Goal: Task Accomplishment & Management: Manage account settings

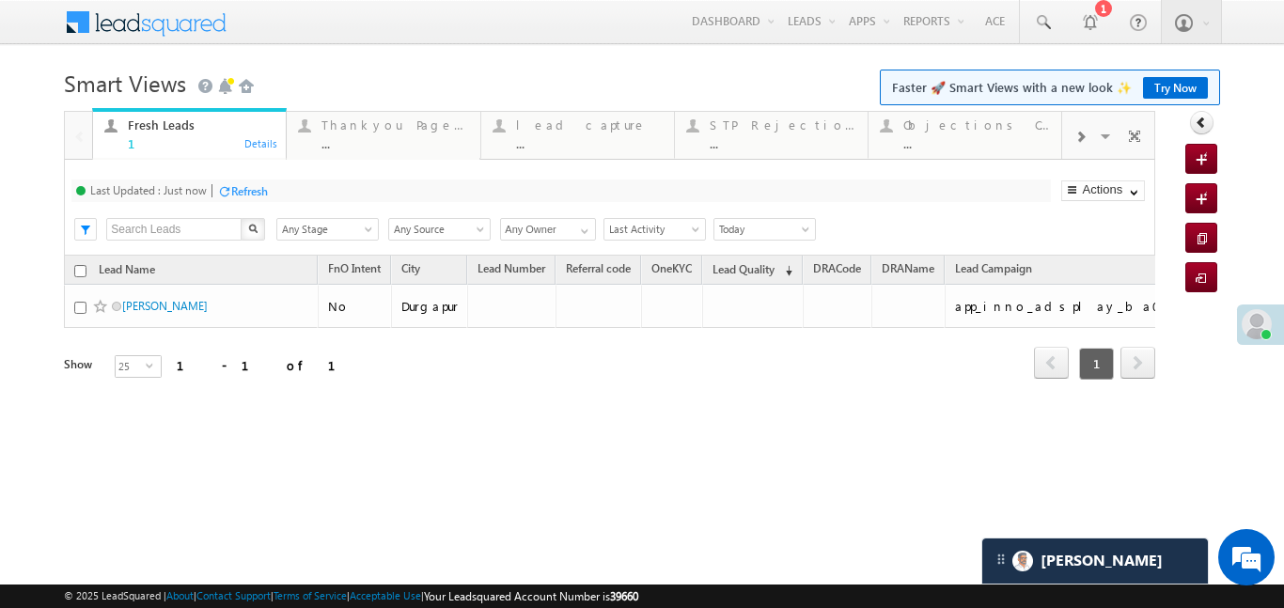
click at [1087, 134] on div at bounding box center [1080, 136] width 36 height 42
click at [933, 148] on div "..." at bounding box center [976, 143] width 147 height 14
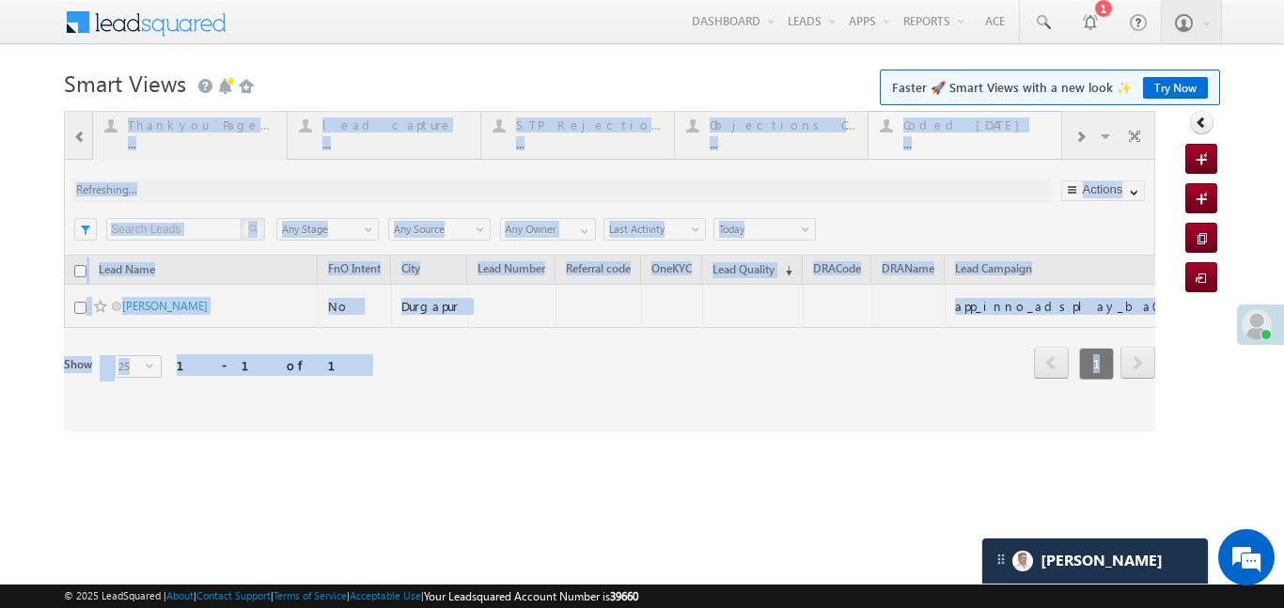
click at [933, 148] on div at bounding box center [610, 271] width 1092 height 321
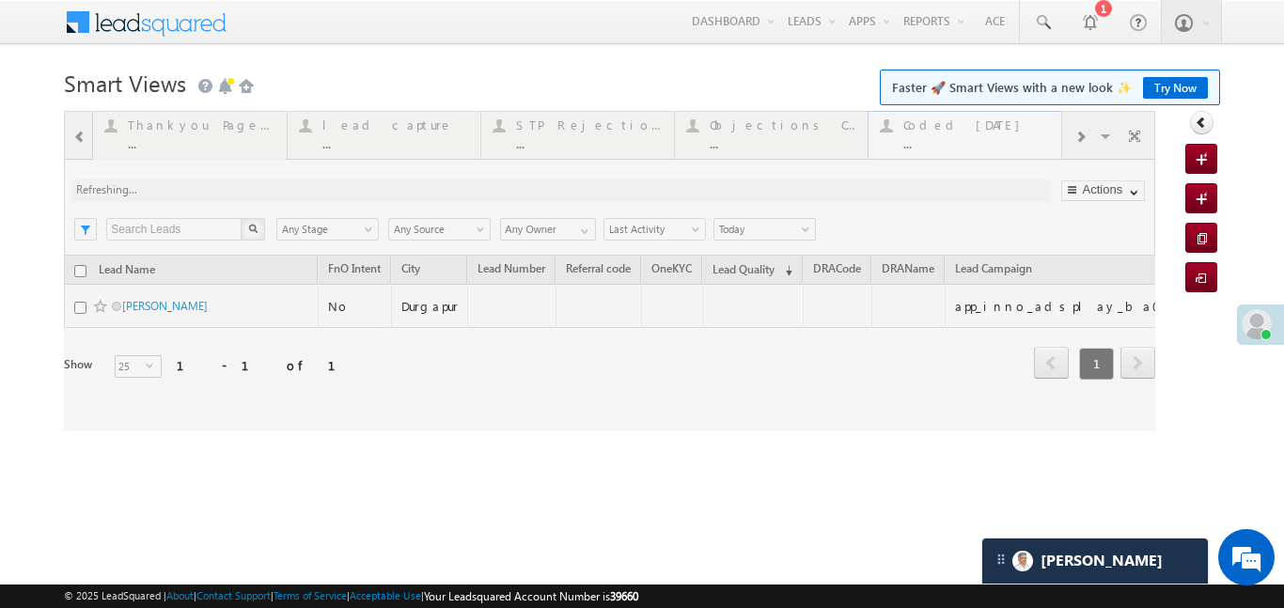
click at [933, 148] on div at bounding box center [610, 271] width 1092 height 321
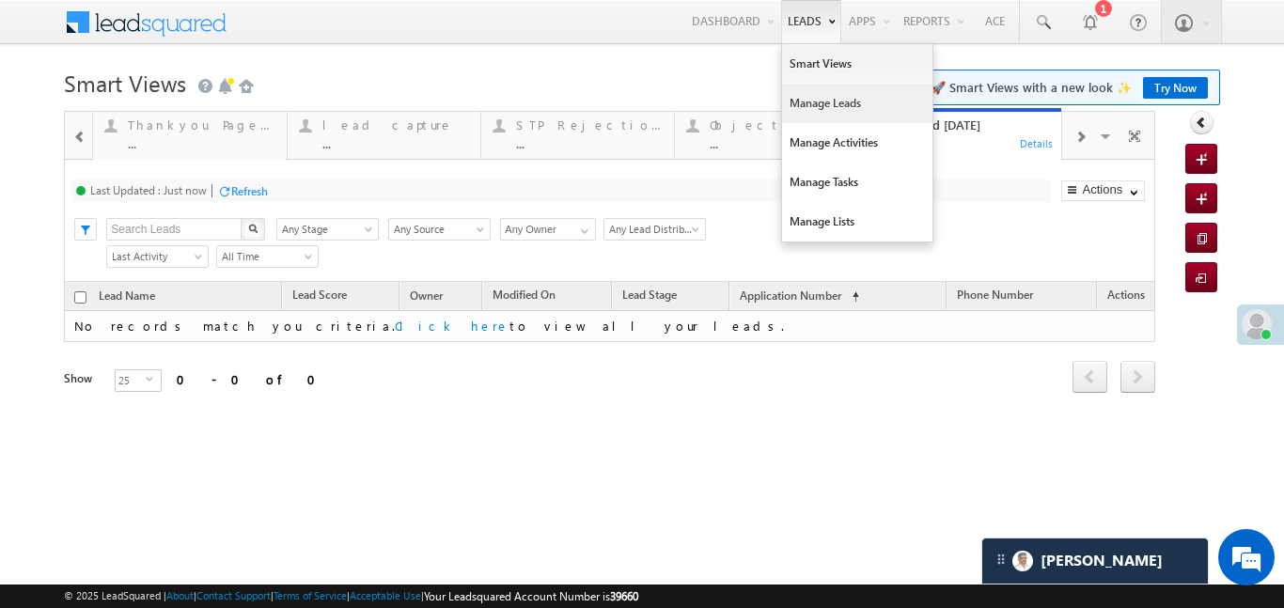
click at [806, 103] on link "Manage Leads" at bounding box center [857, 103] width 150 height 39
click at [807, 104] on link "Manage Leads" at bounding box center [857, 103] width 150 height 39
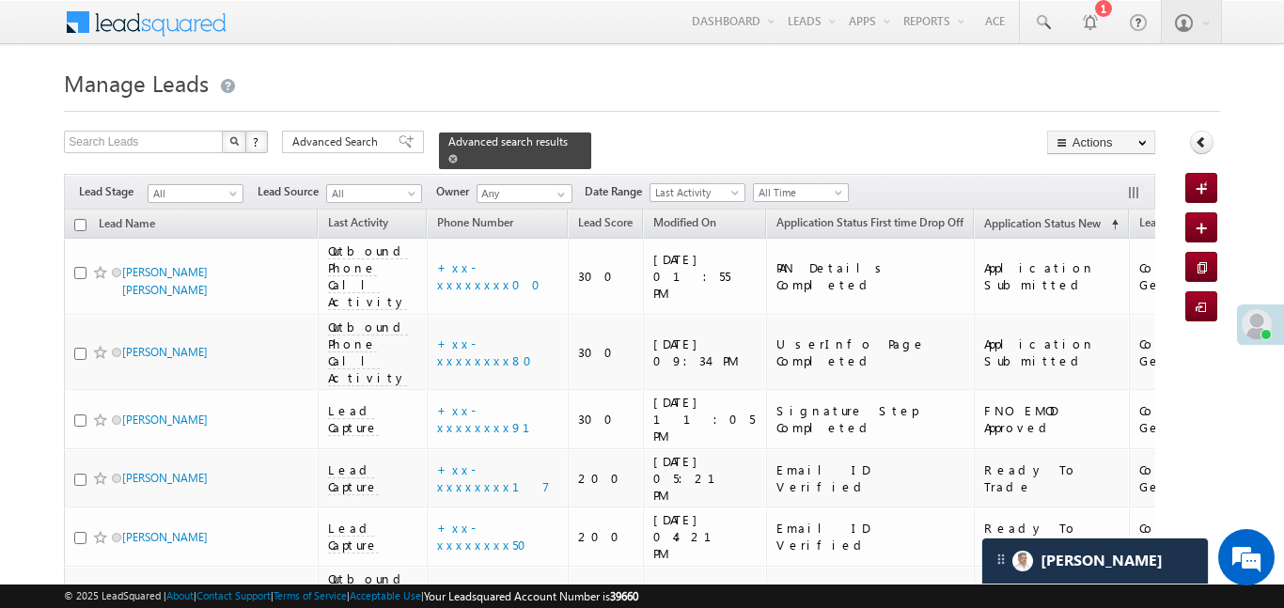
click at [458, 154] on span at bounding box center [452, 158] width 9 height 9
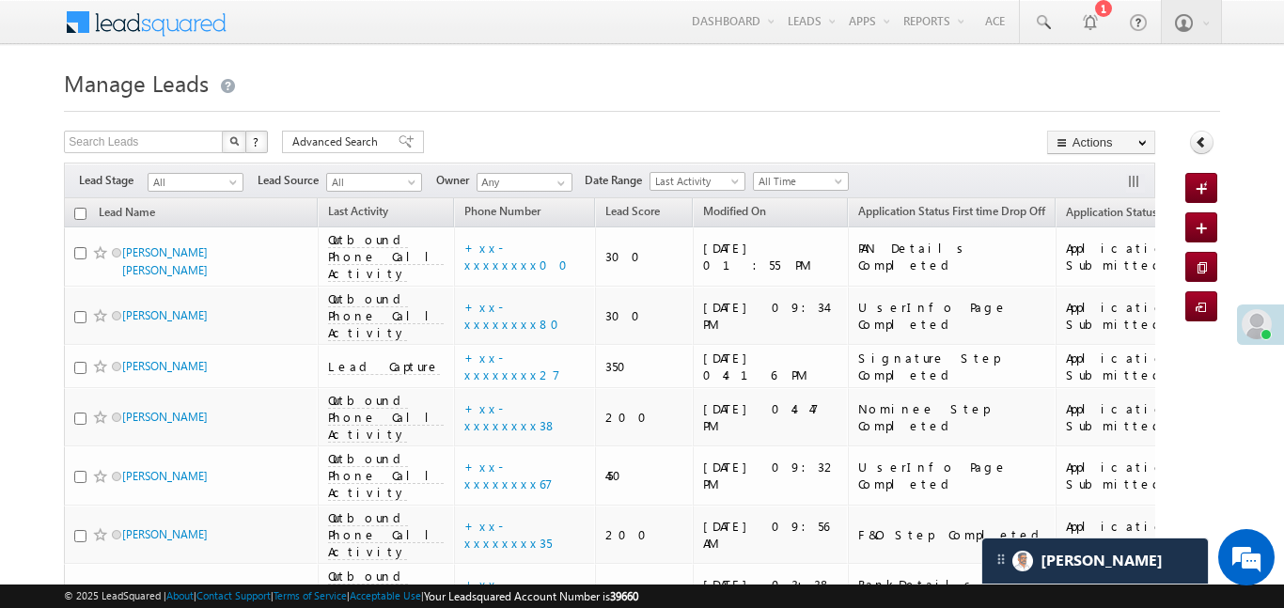
click at [804, 175] on span "All Time" at bounding box center [798, 181] width 89 height 17
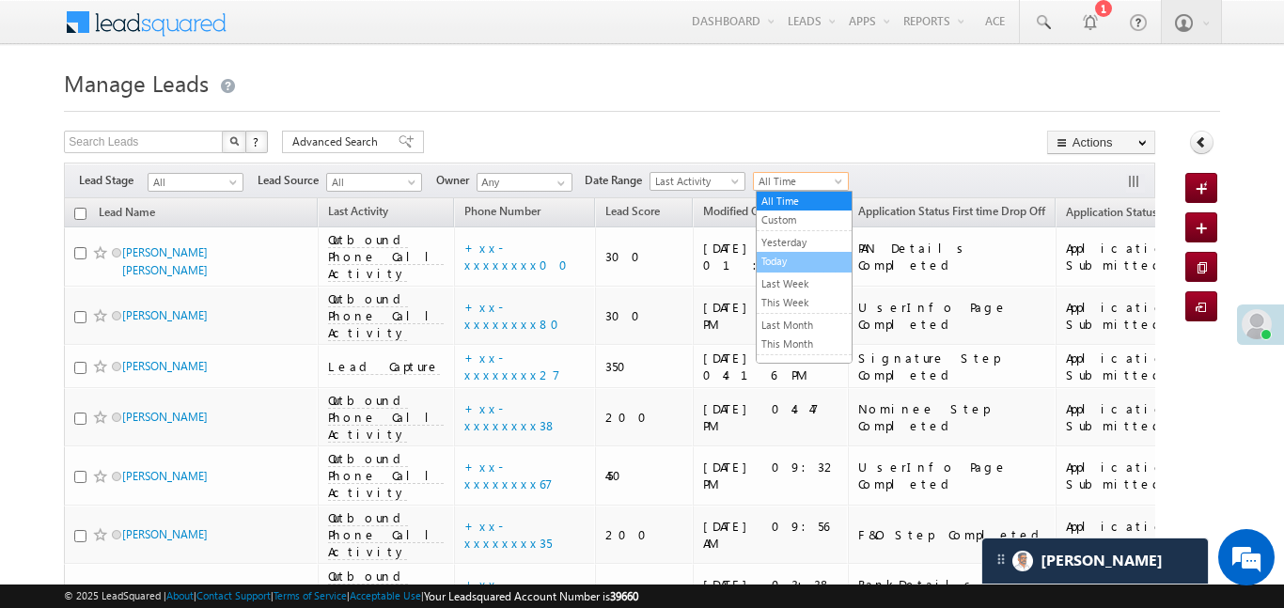
click at [809, 263] on link "Today" at bounding box center [804, 261] width 95 height 17
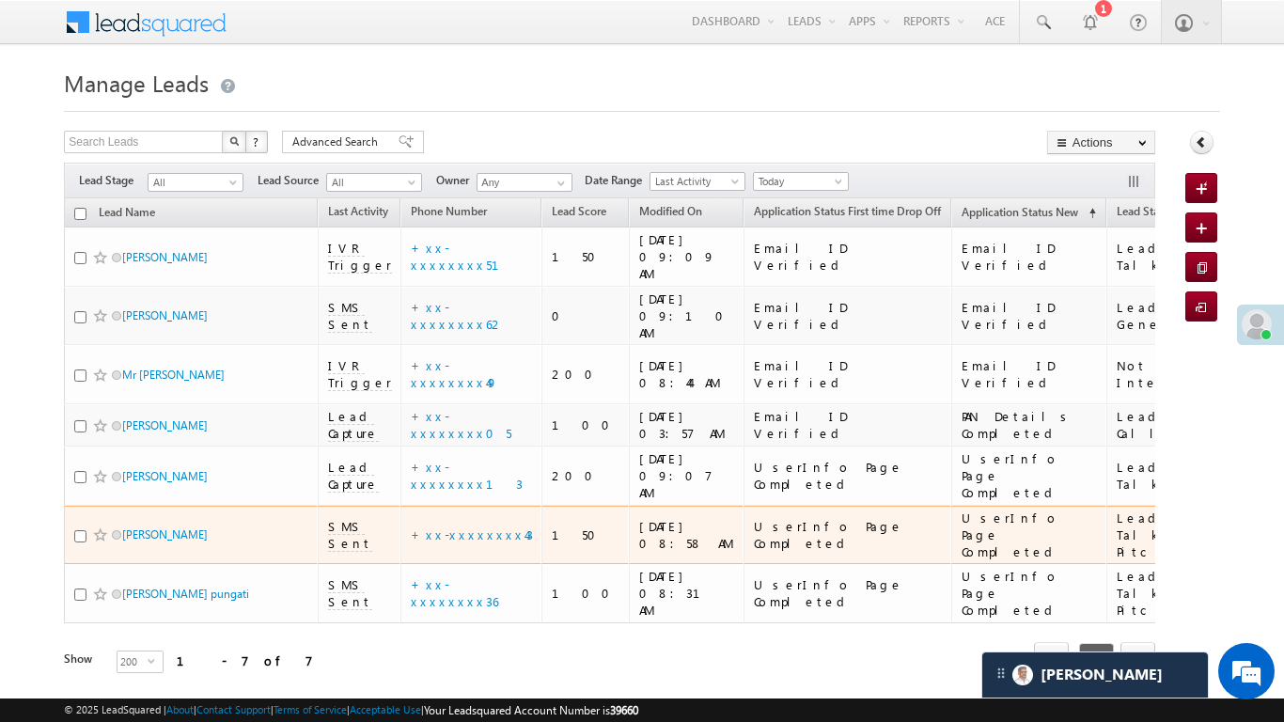
click at [1126, 174] on button "button" at bounding box center [1135, 183] width 19 height 19
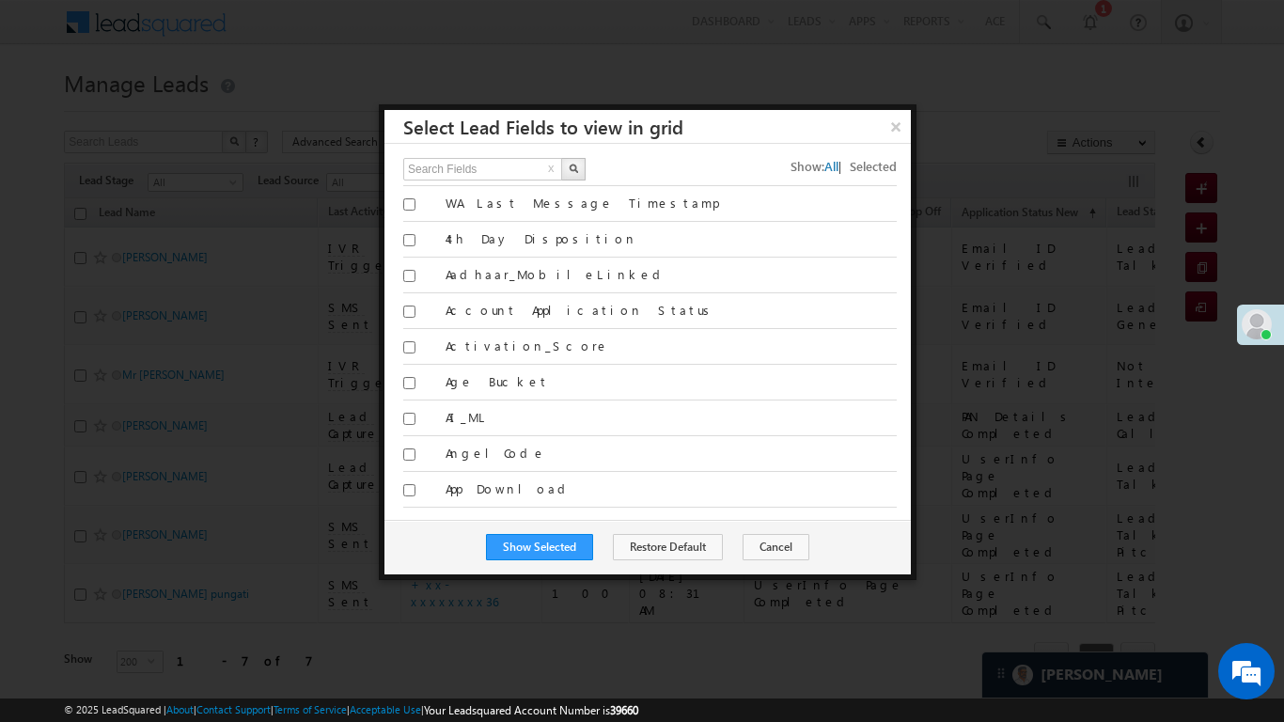
click at [1126, 174] on button "button" at bounding box center [1135, 183] width 19 height 19
click at [787, 549] on button "Cancel" at bounding box center [776, 547] width 67 height 26
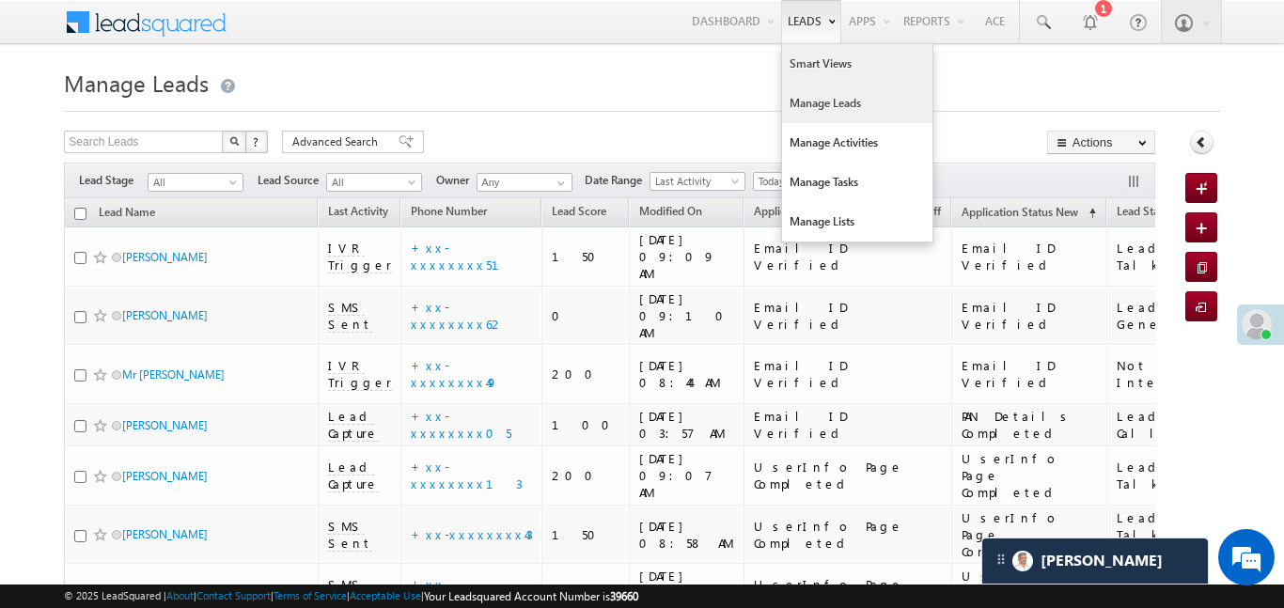
click at [803, 80] on link "Smart Views" at bounding box center [857, 63] width 150 height 39
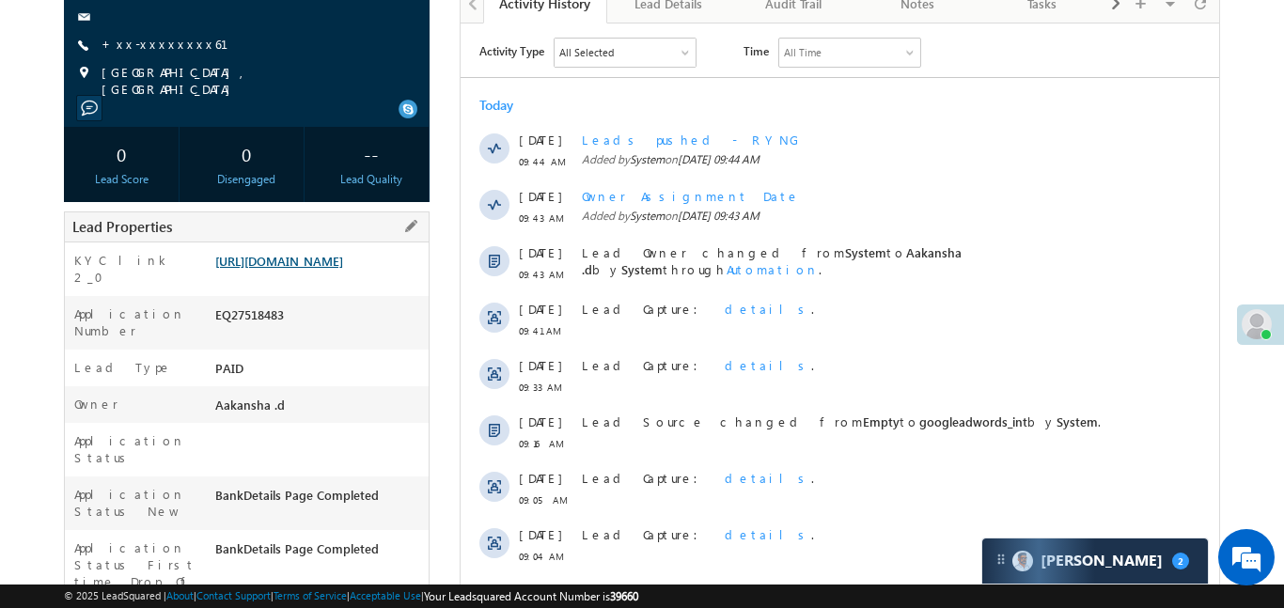
scroll to position [220, 0]
click at [343, 269] on link "https://angelbroking1-pk3em7sa.customui-test.leadsquared.com?leadId=5cb3506c-d6…" at bounding box center [279, 261] width 128 height 16
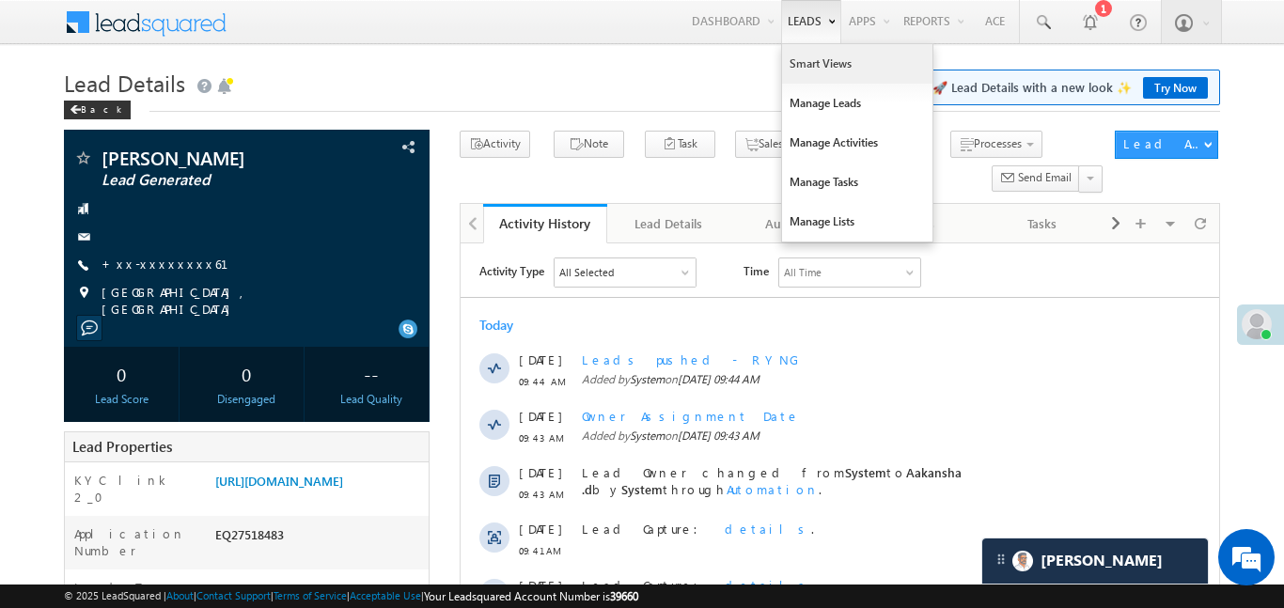
click at [815, 66] on link "Smart Views" at bounding box center [857, 63] width 150 height 39
click at [816, 66] on link "Smart Views" at bounding box center [857, 63] width 150 height 39
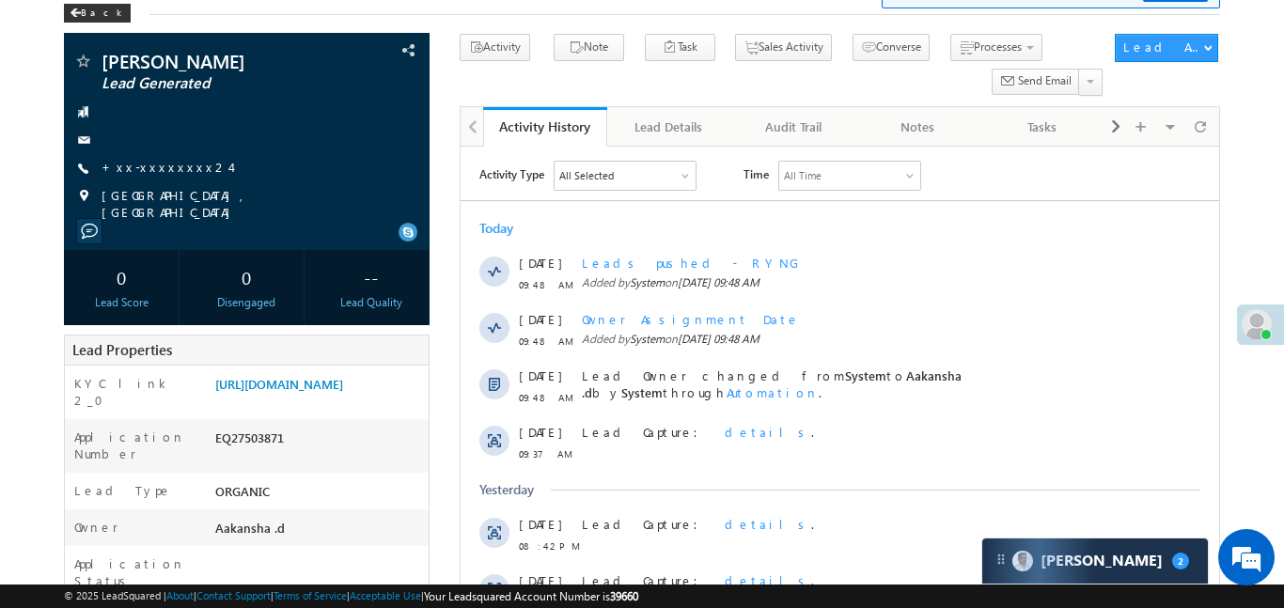
scroll to position [87, 0]
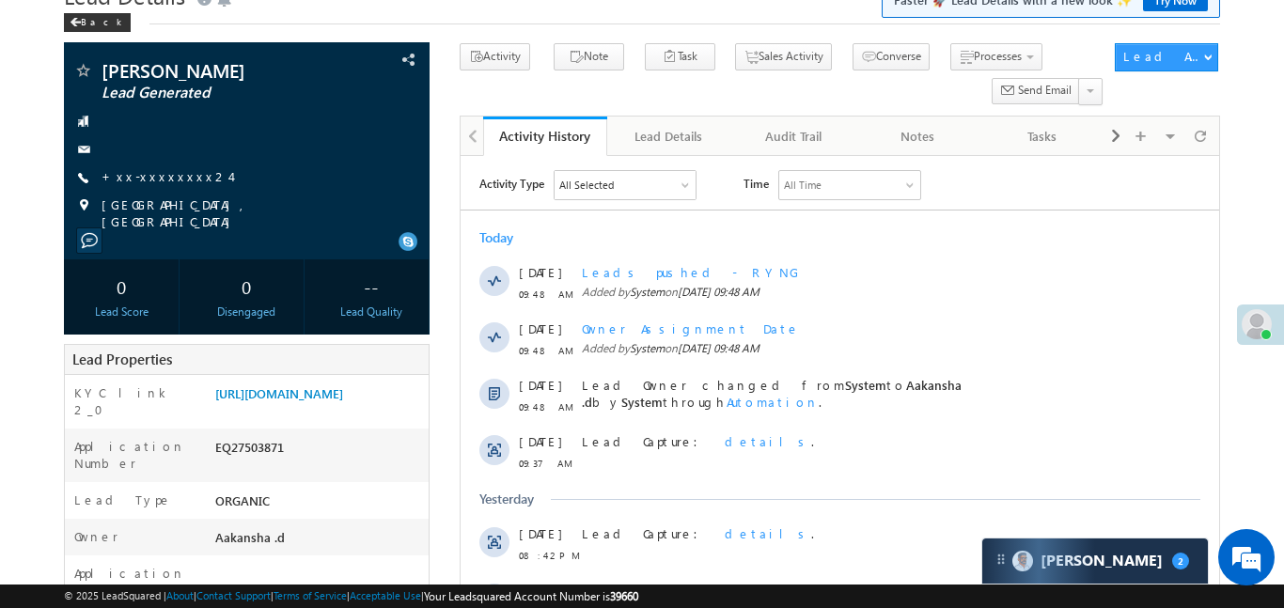
drag, startPoint x: 1282, startPoint y: 166, endPoint x: 1283, endPoint y: 16, distance: 150.4
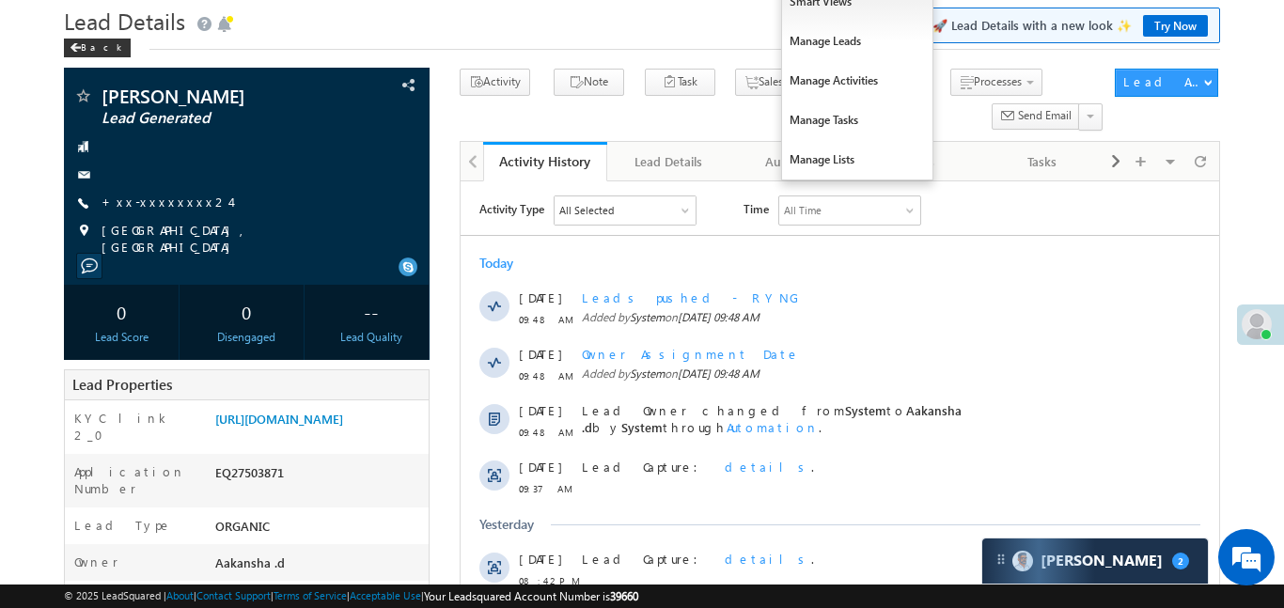
scroll to position [0, 0]
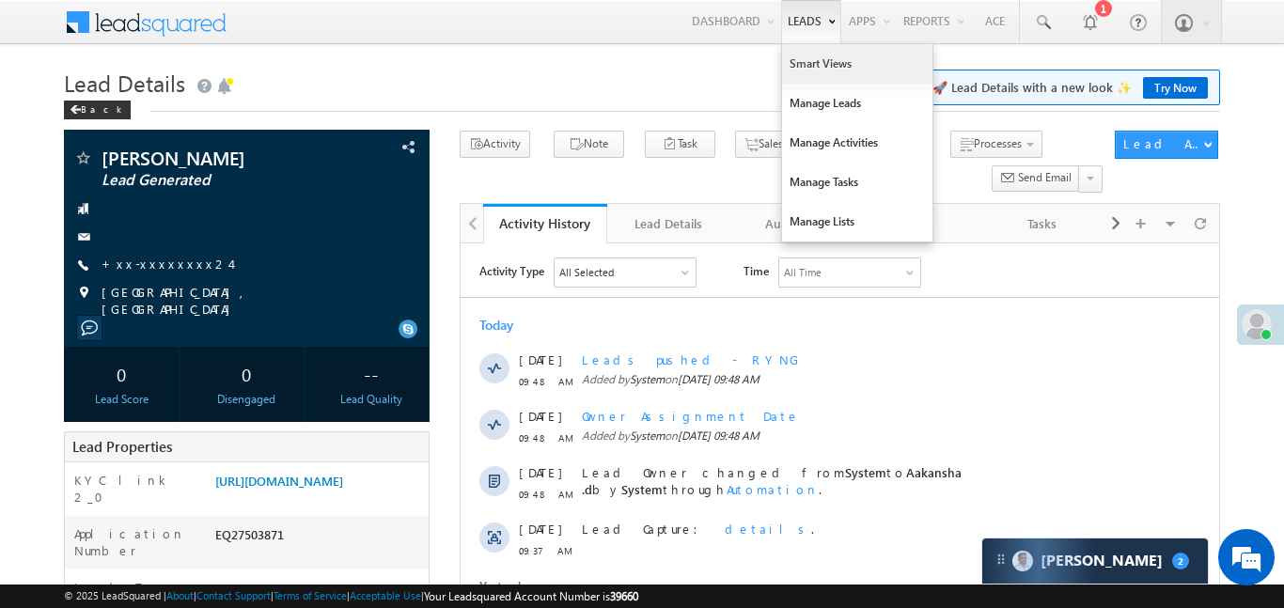
click at [803, 59] on link "Smart Views" at bounding box center [857, 63] width 150 height 39
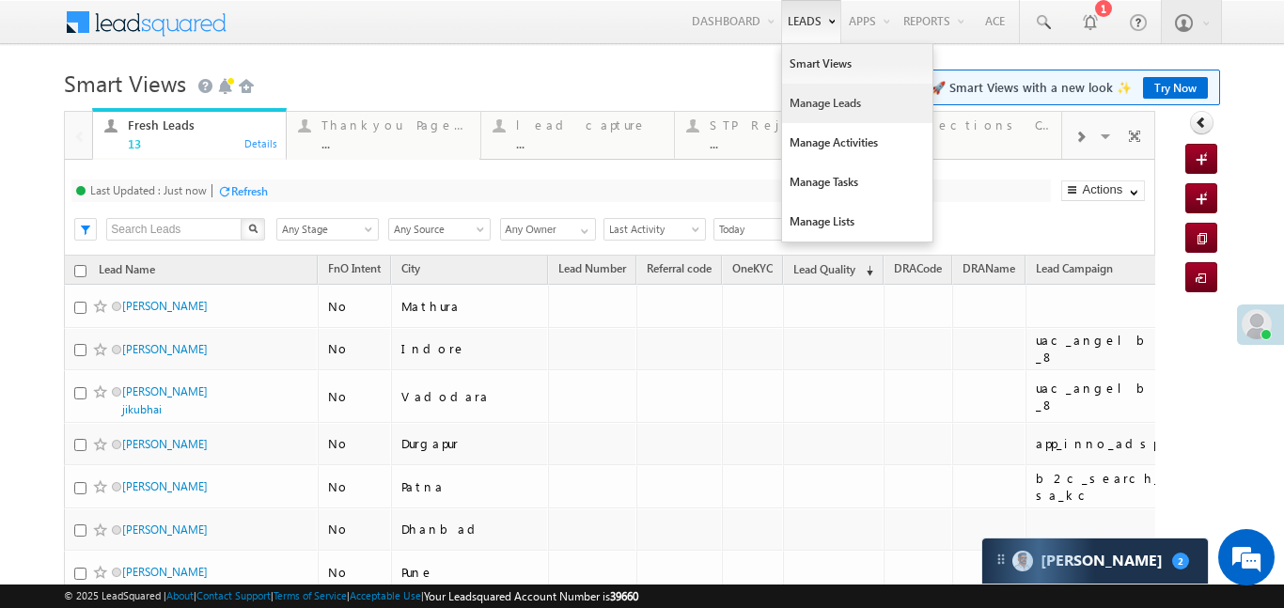
click at [824, 114] on link "Manage Leads" at bounding box center [857, 103] width 150 height 39
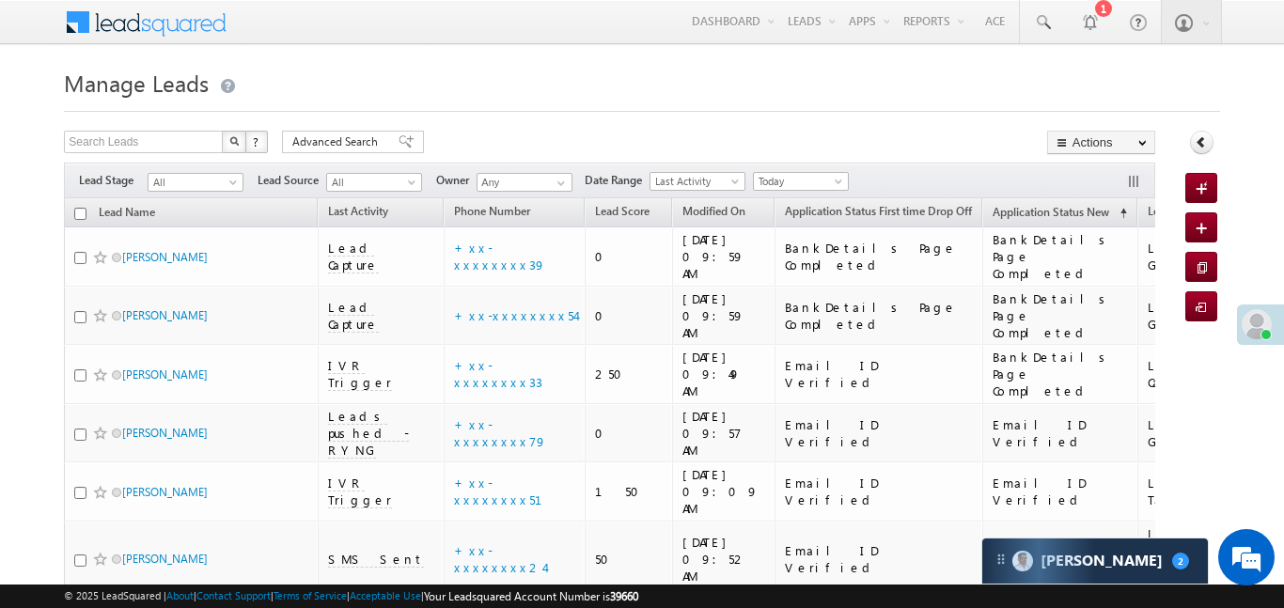
click at [797, 192] on div "Filters Lead Stage All All Lead Source All All Owner Any Any Date Range Go [DAT…" at bounding box center [609, 181] width 1091 height 36
click at [794, 174] on span "Today" at bounding box center [798, 181] width 89 height 17
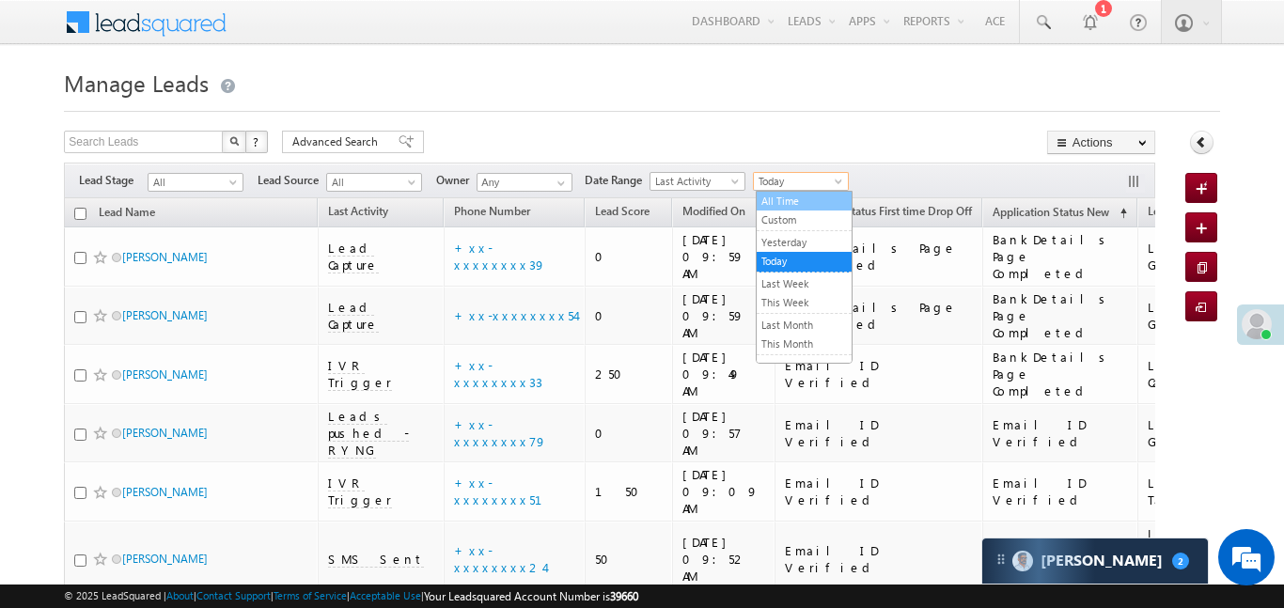
click at [790, 199] on link "All Time" at bounding box center [804, 201] width 95 height 17
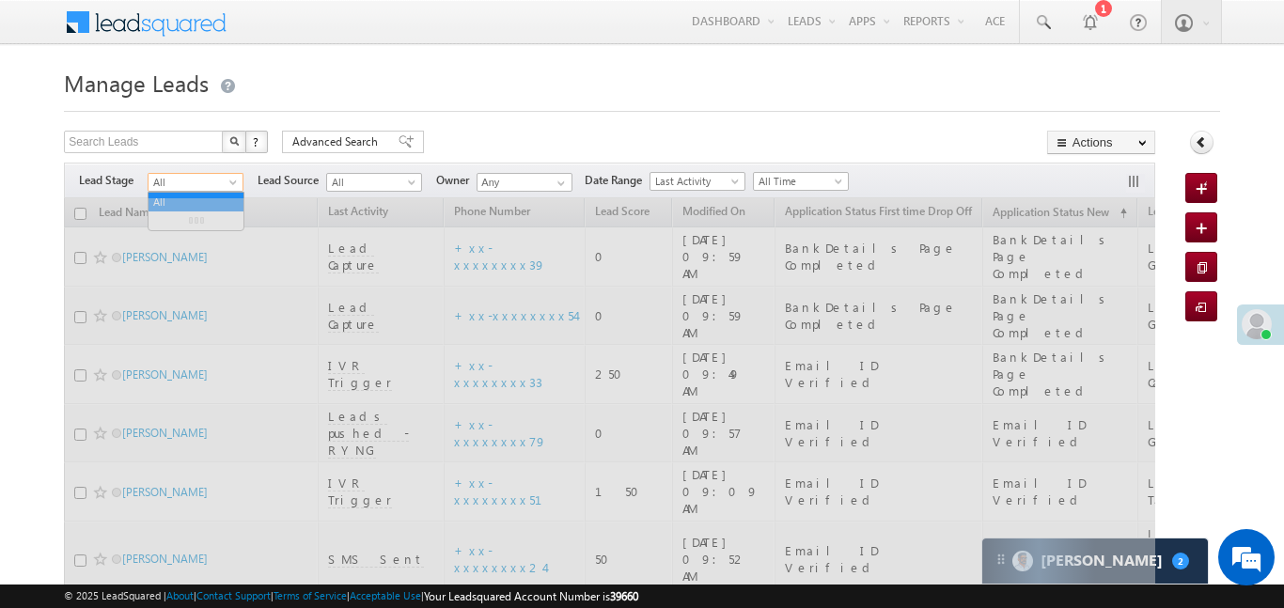
click at [196, 178] on span "All" at bounding box center [193, 182] width 89 height 17
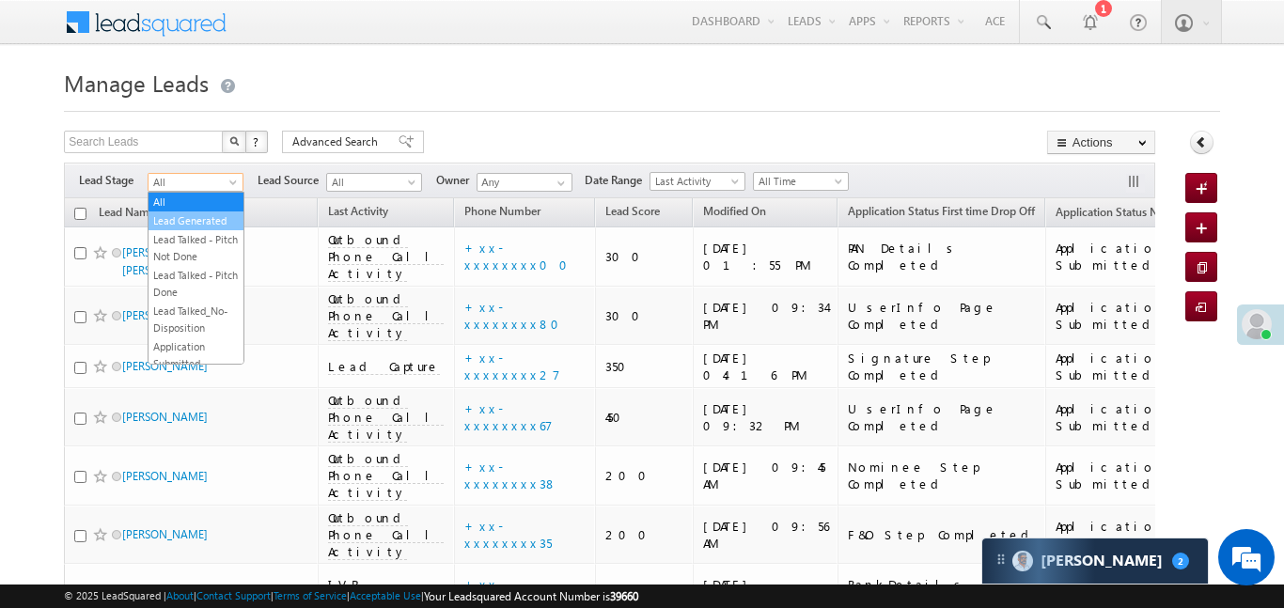
click at [211, 219] on link "Lead Generated" at bounding box center [196, 220] width 95 height 17
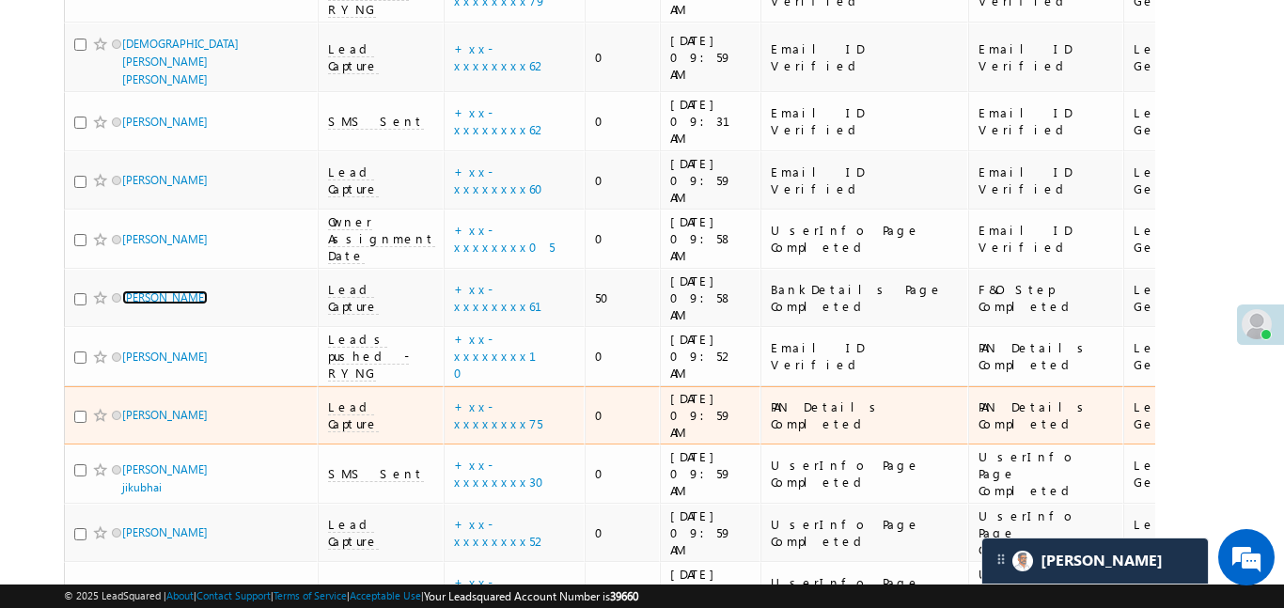
scroll to position [433, 0]
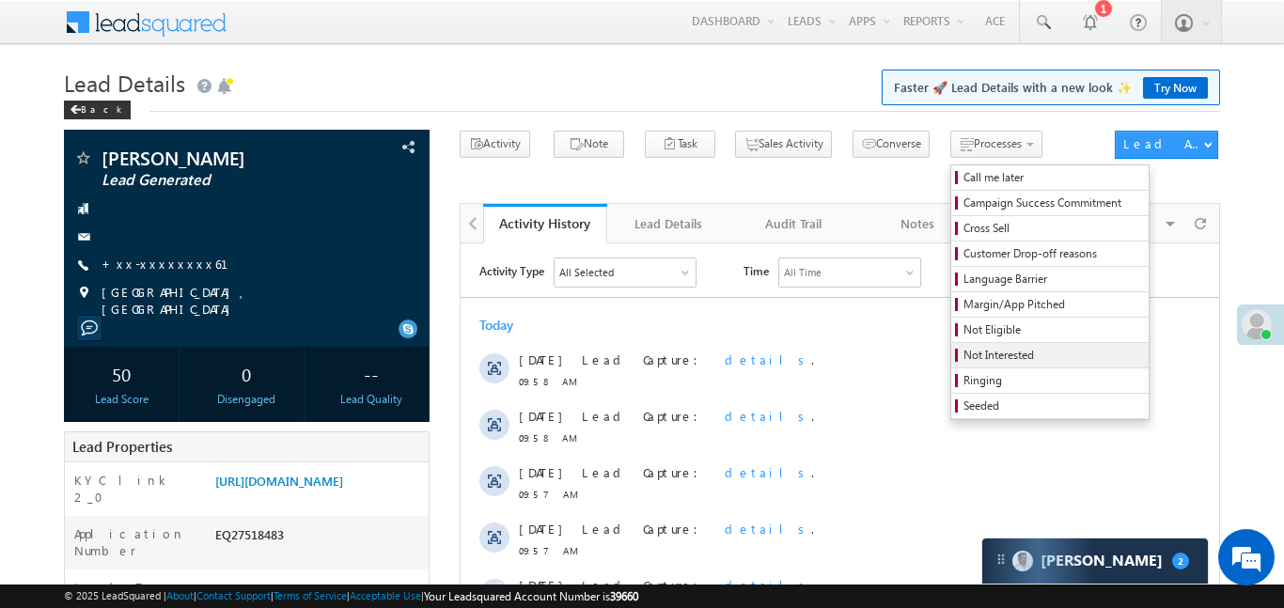
click at [964, 358] on span "Not Interested" at bounding box center [1053, 355] width 179 height 17
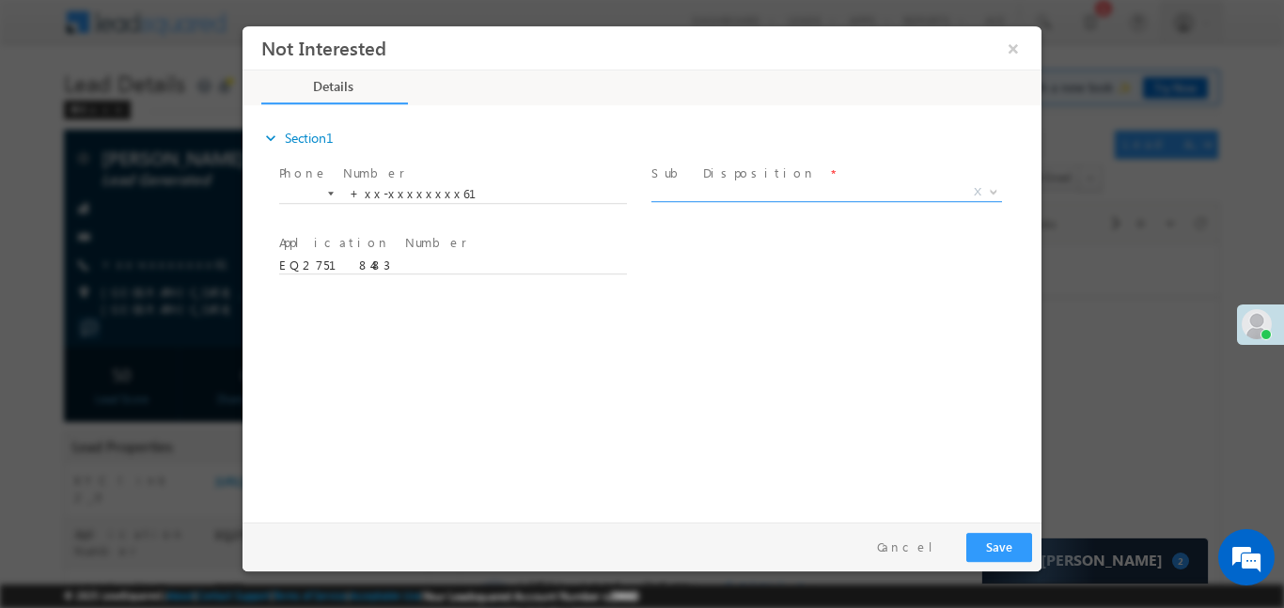
click at [834, 187] on span "X" at bounding box center [827, 191] width 351 height 19
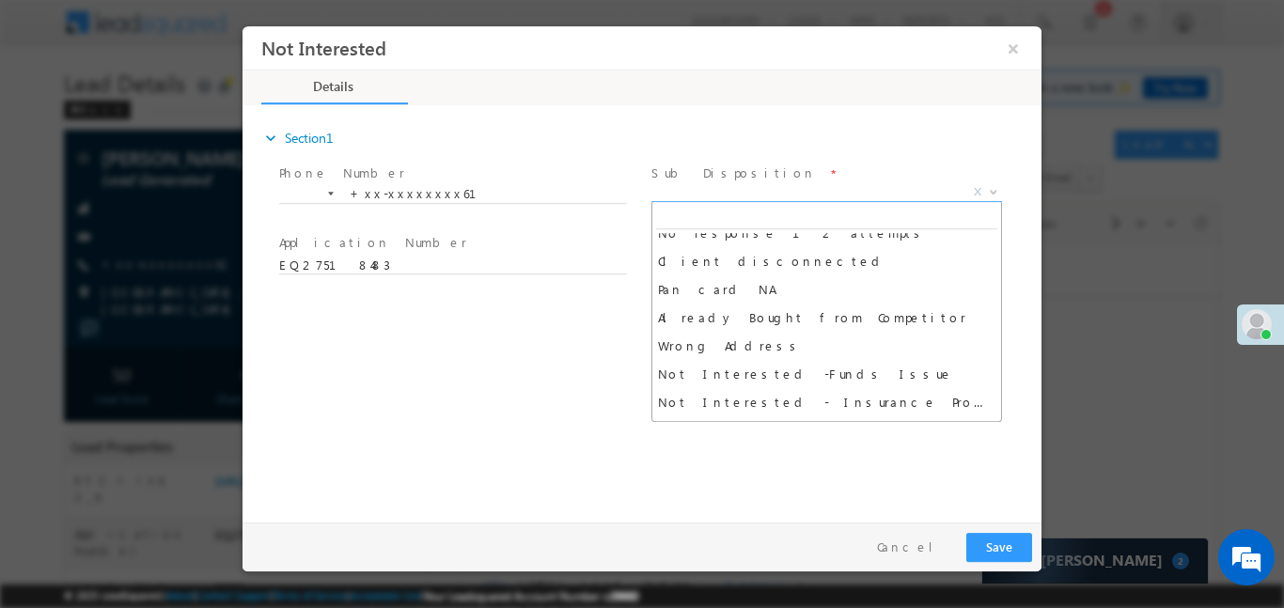
scroll to position [409, 0]
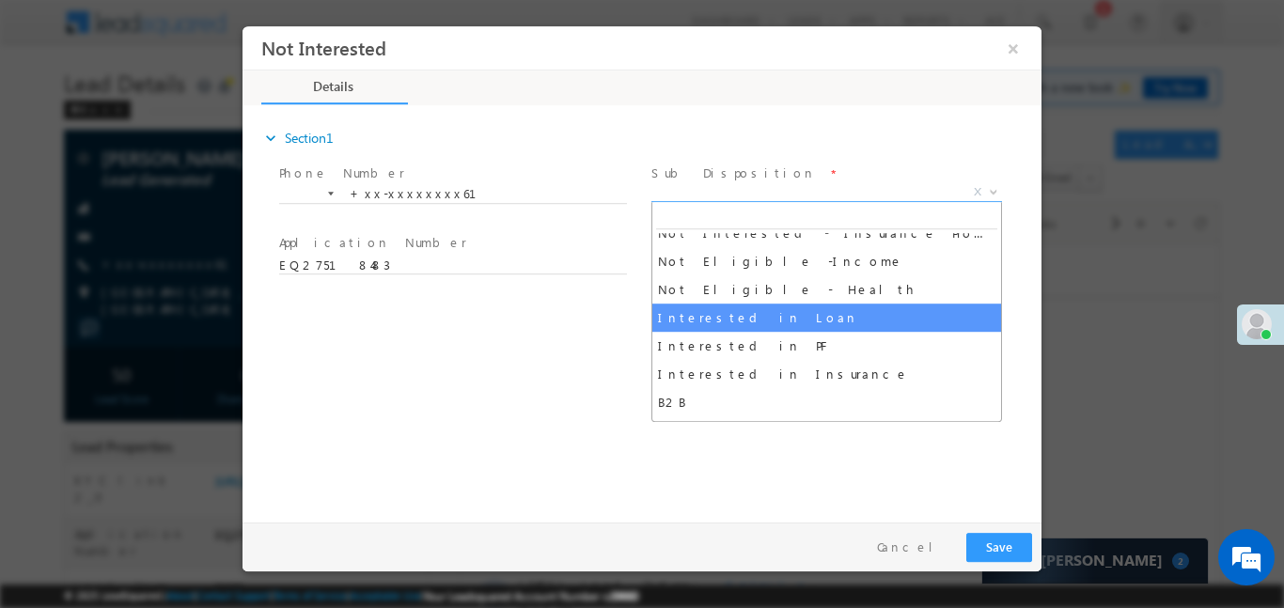
select select "Interested in Loan"
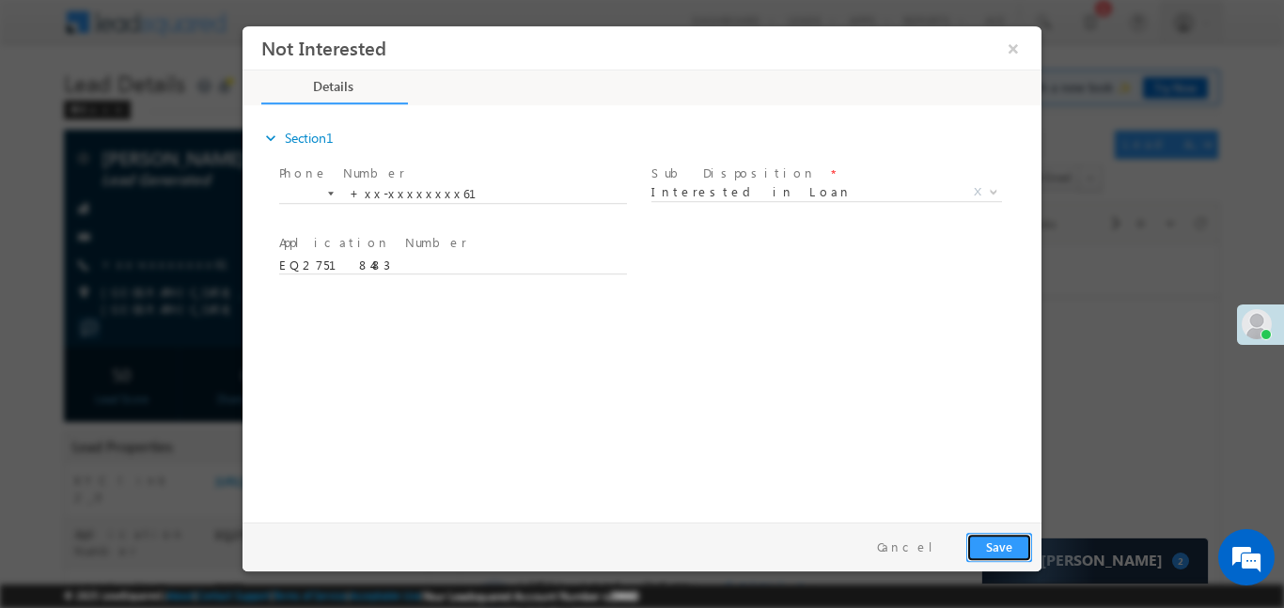
click at [1014, 545] on button "Save" at bounding box center [999, 546] width 66 height 29
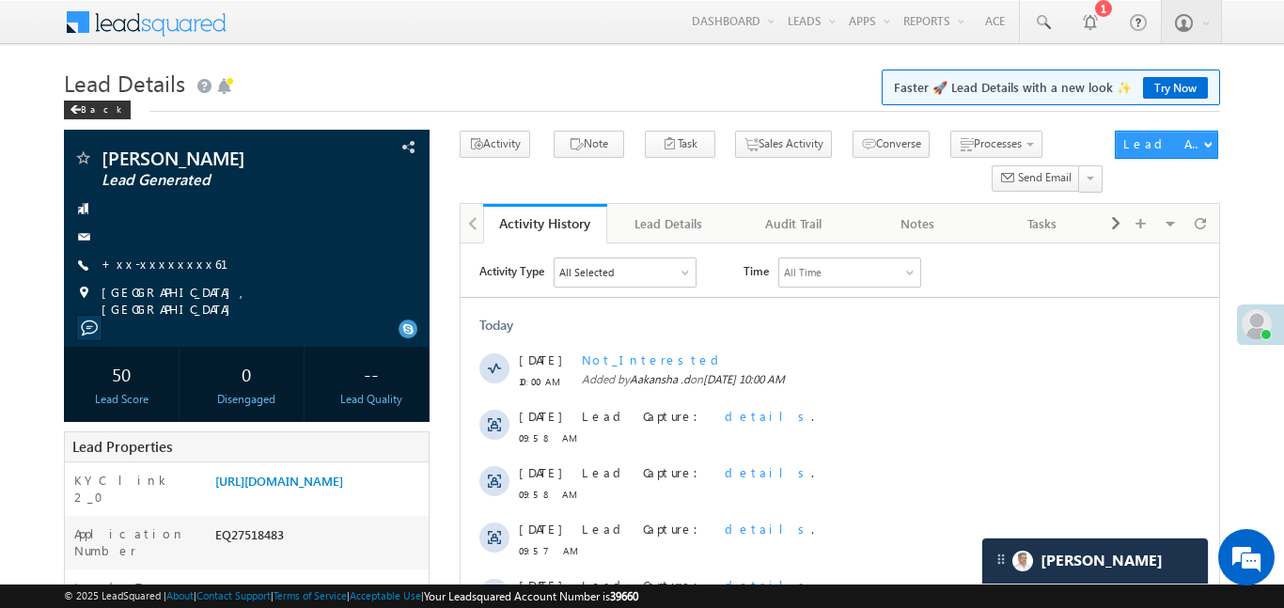
scroll to position [0, 0]
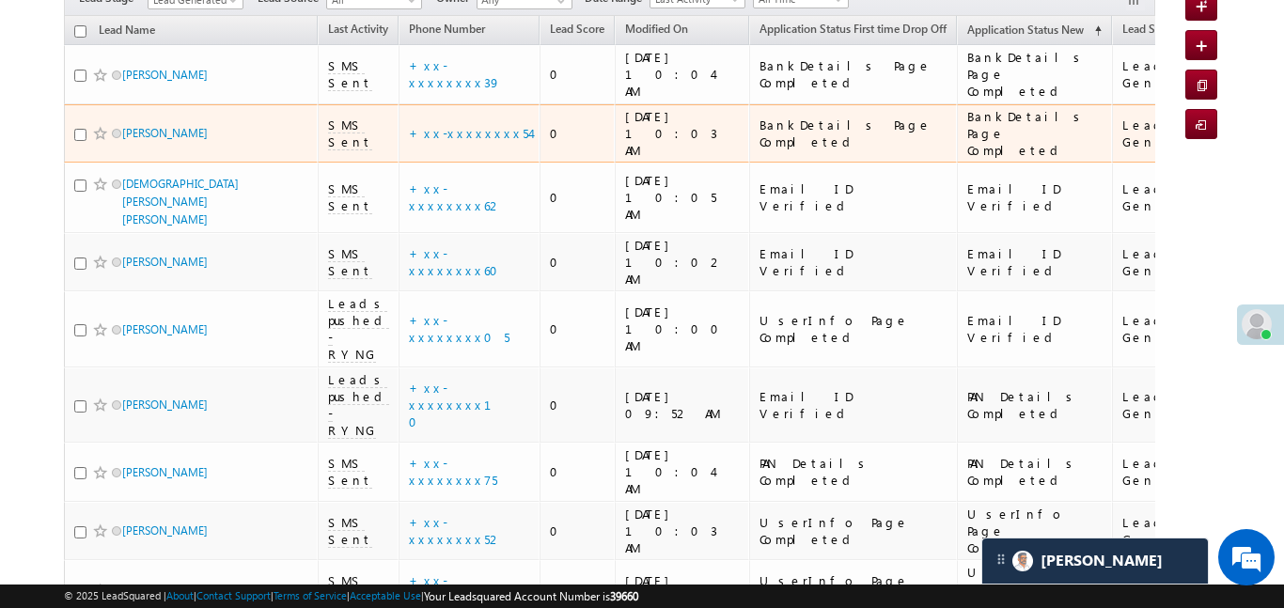
scroll to position [230, 0]
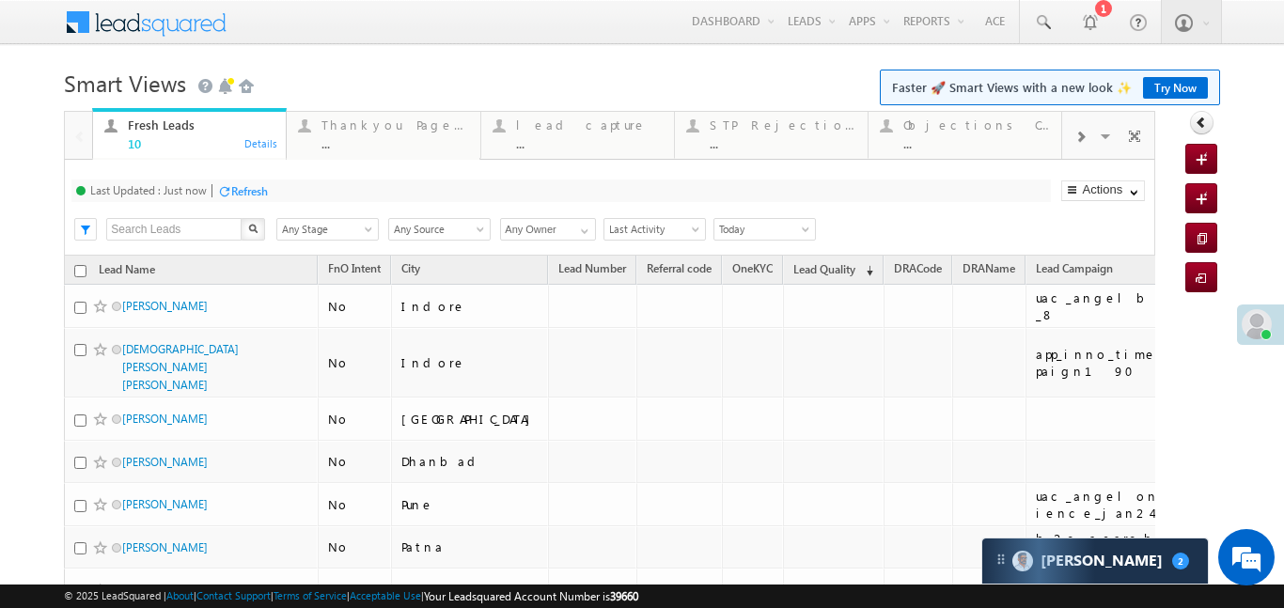
click at [1076, 126] on div at bounding box center [1080, 136] width 36 height 42
click at [968, 126] on div "Coded [DATE]" at bounding box center [976, 125] width 147 height 15
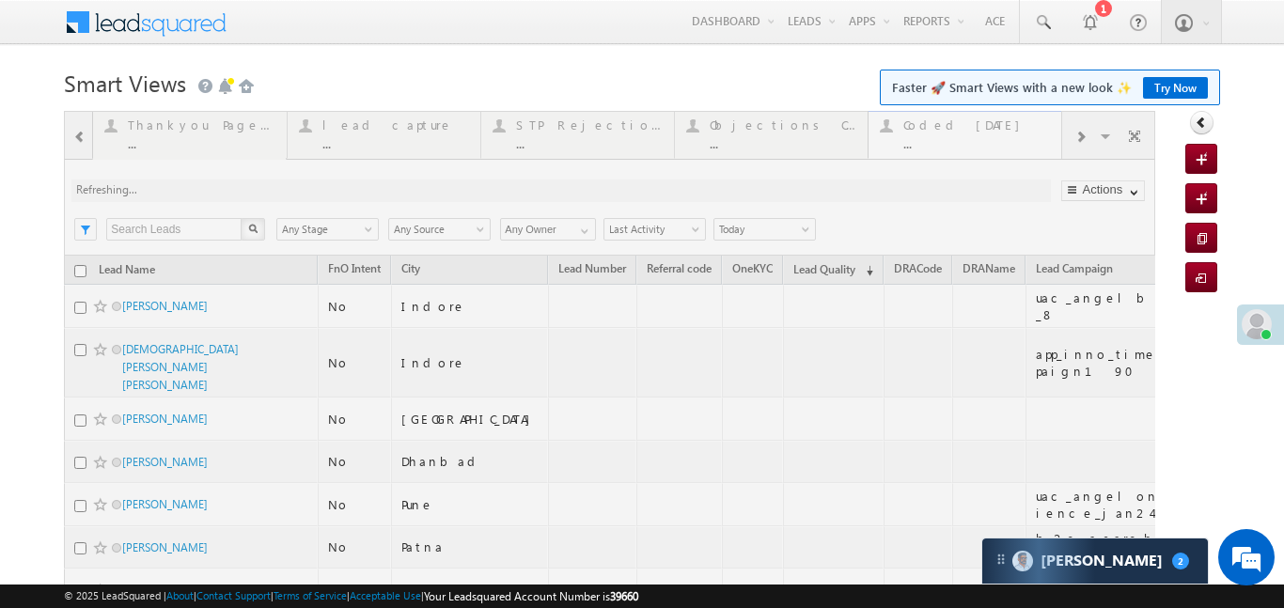
click at [968, 126] on div at bounding box center [610, 482] width 1092 height 743
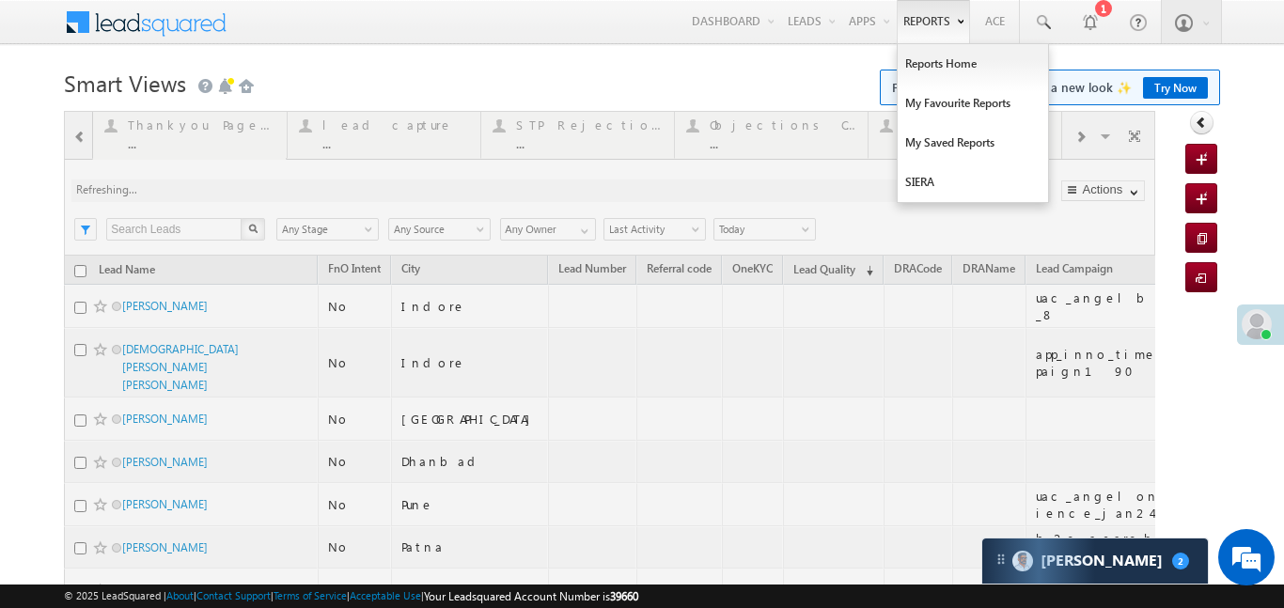
drag, startPoint x: 968, startPoint y: 126, endPoint x: 968, endPoint y: 11, distance: 114.7
click at [968, 118] on div at bounding box center [610, 482] width 1092 height 743
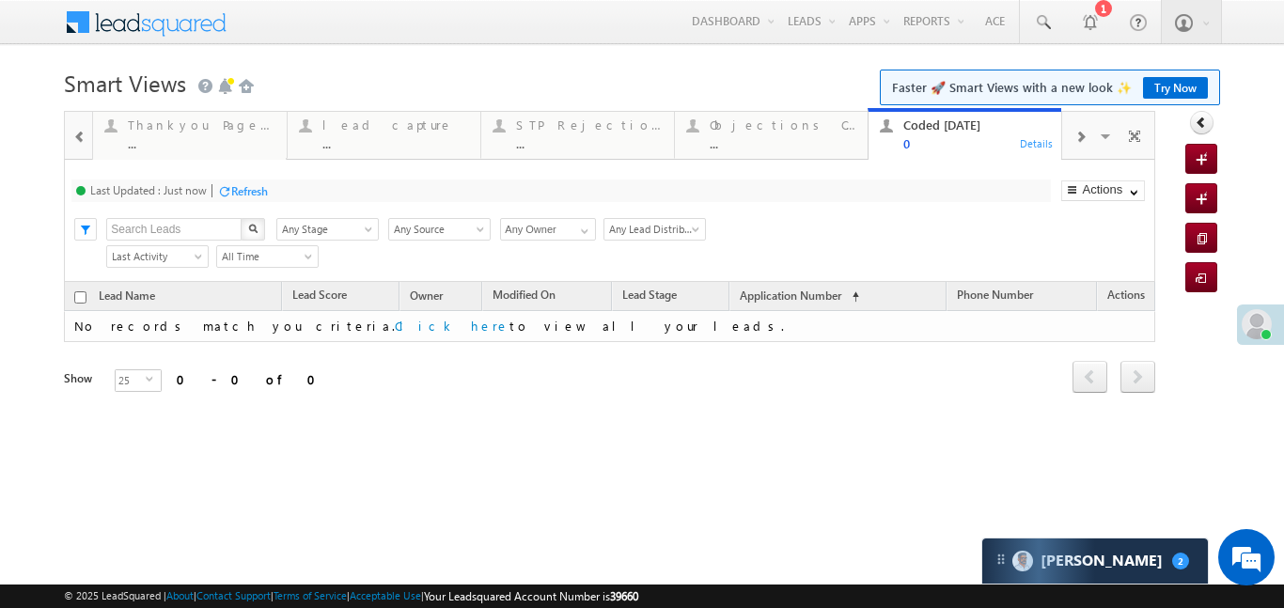
click at [84, 135] on span at bounding box center [79, 137] width 13 height 15
click at [84, 135] on div at bounding box center [78, 134] width 27 height 45
click at [192, 122] on div "Fresh Leads" at bounding box center [201, 125] width 147 height 15
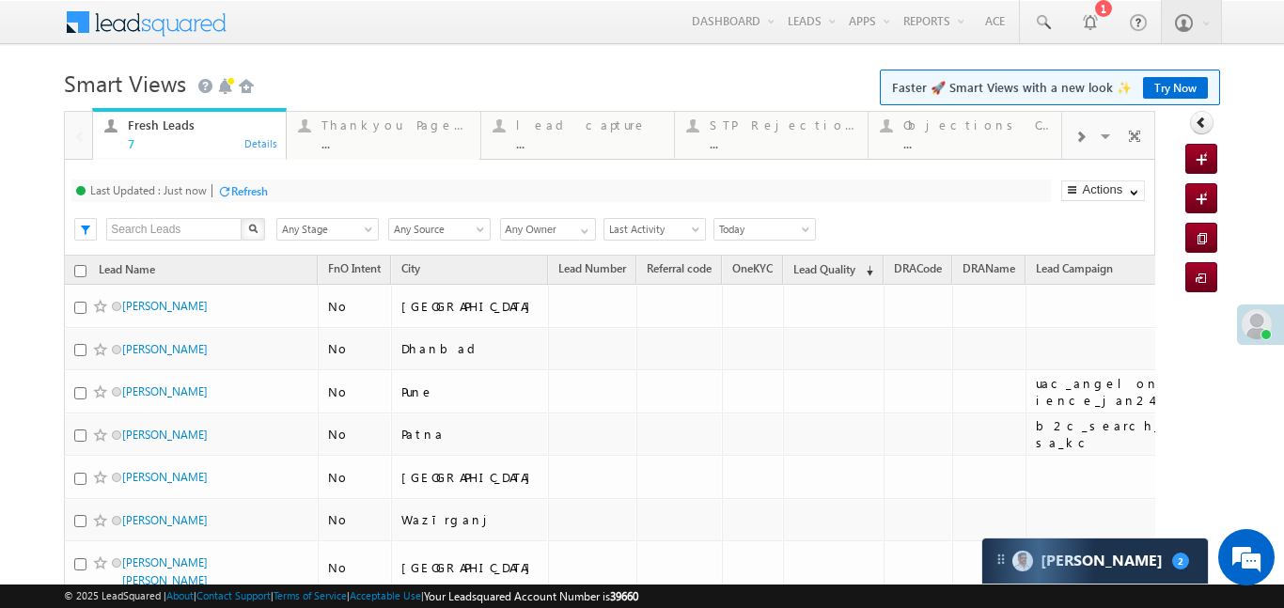
click at [1092, 132] on div at bounding box center [1080, 136] width 36 height 42
click at [1002, 136] on div "..." at bounding box center [976, 143] width 147 height 14
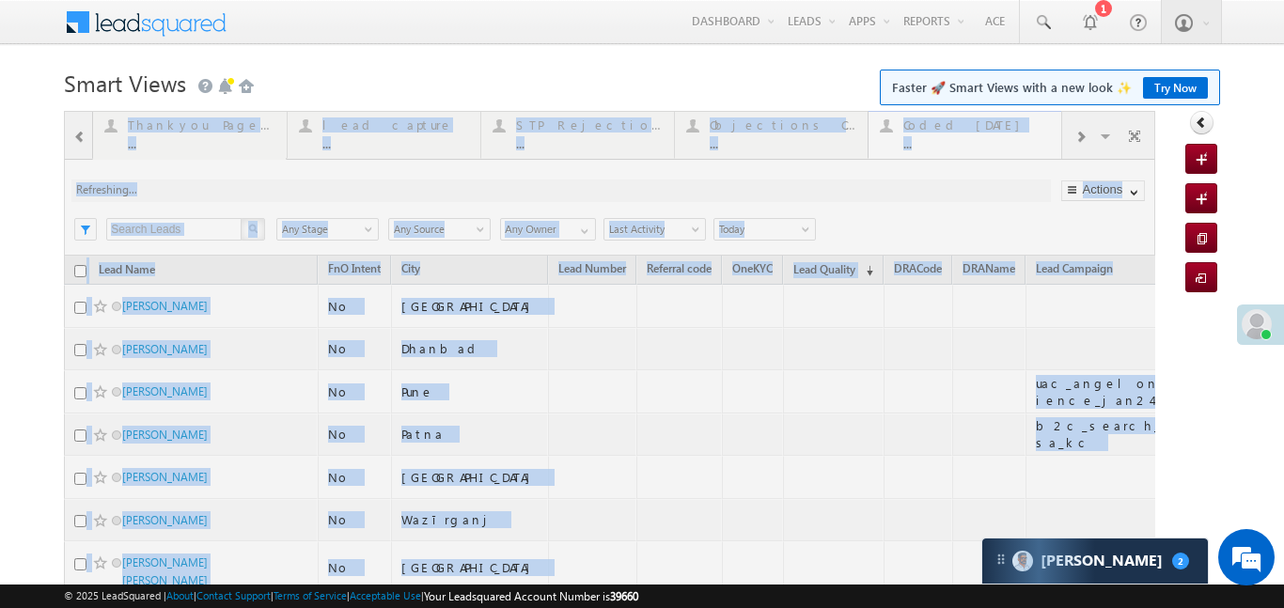
click at [1002, 136] on div at bounding box center [610, 404] width 1092 height 587
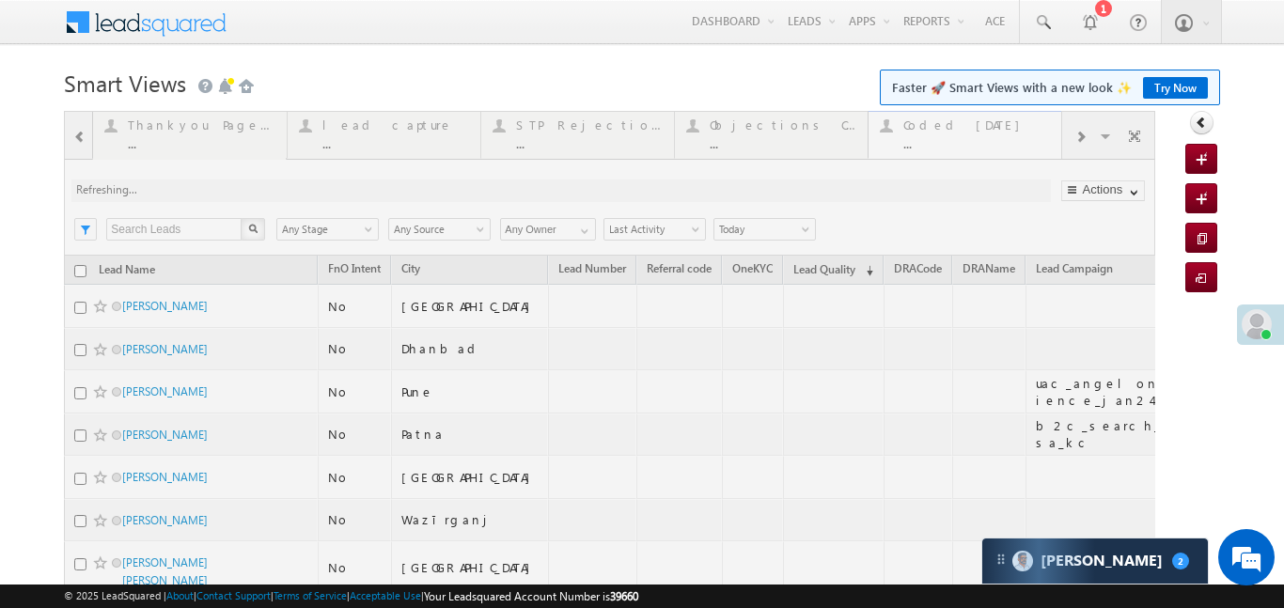
click at [1002, 136] on div at bounding box center [610, 404] width 1092 height 587
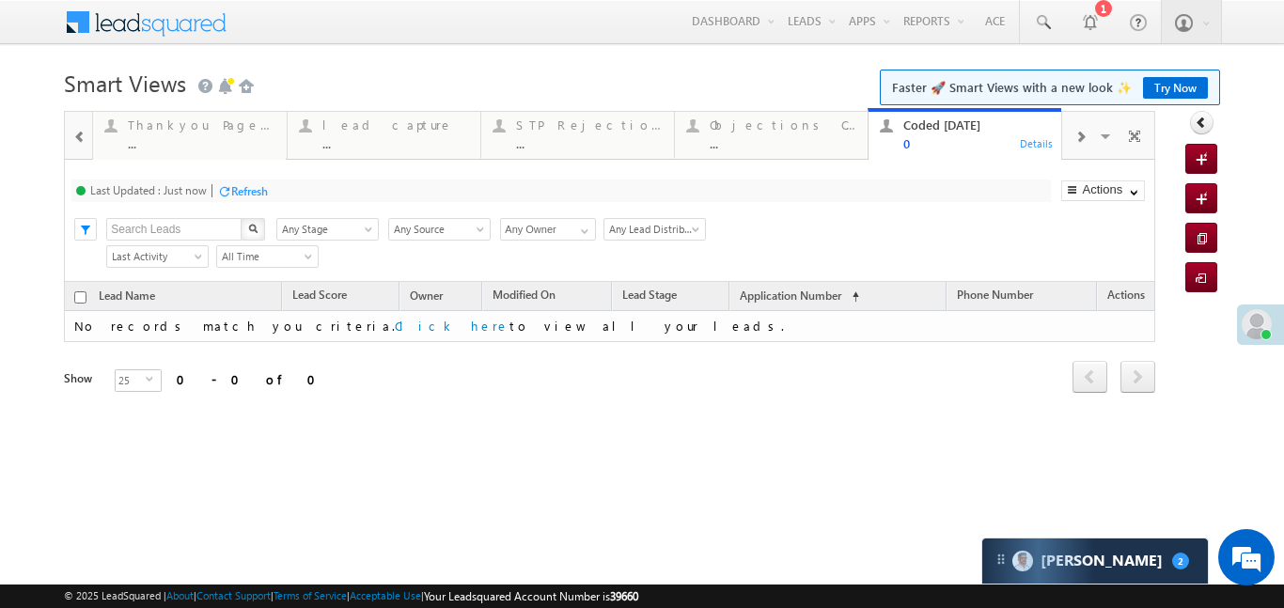
click at [78, 133] on span at bounding box center [79, 137] width 13 height 15
click at [78, 133] on div at bounding box center [78, 134] width 27 height 45
click at [134, 133] on div "Fresh Leads 7" at bounding box center [201, 132] width 147 height 37
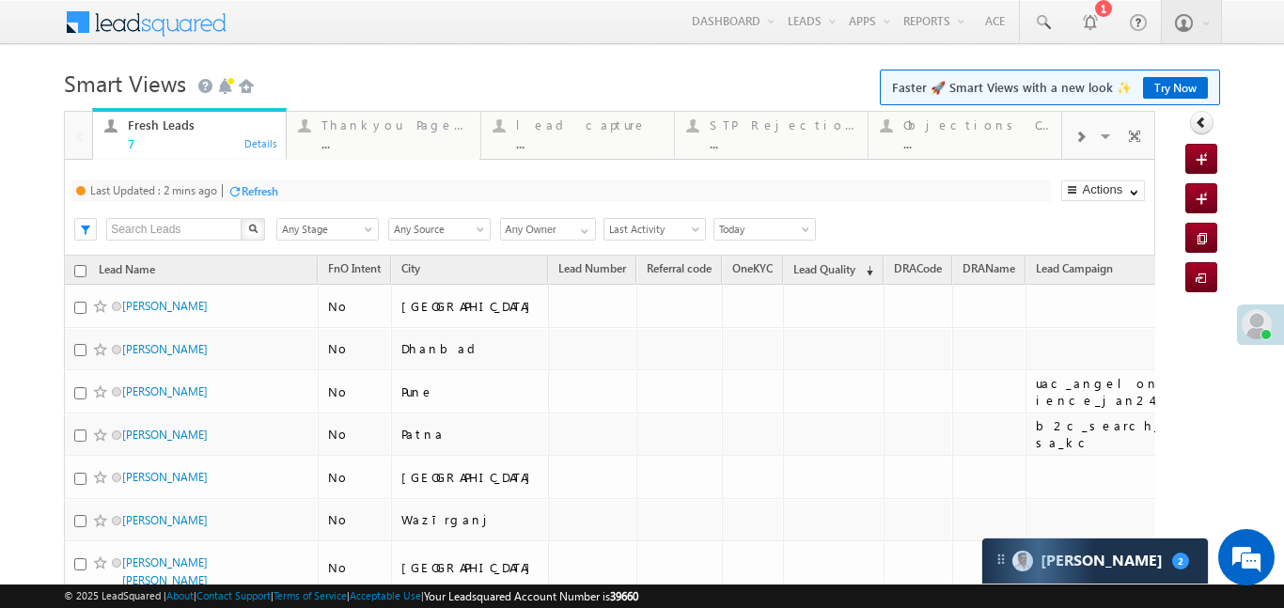
click at [134, 133] on div "Fresh Leads 7" at bounding box center [201, 132] width 147 height 37
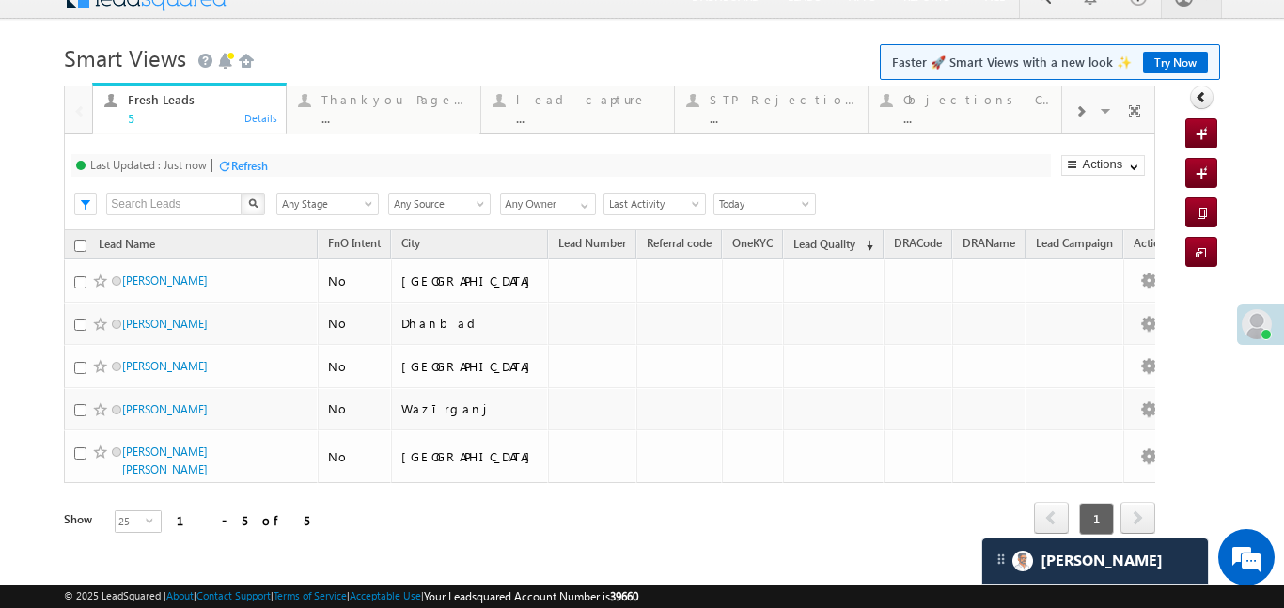
scroll to position [41, 0]
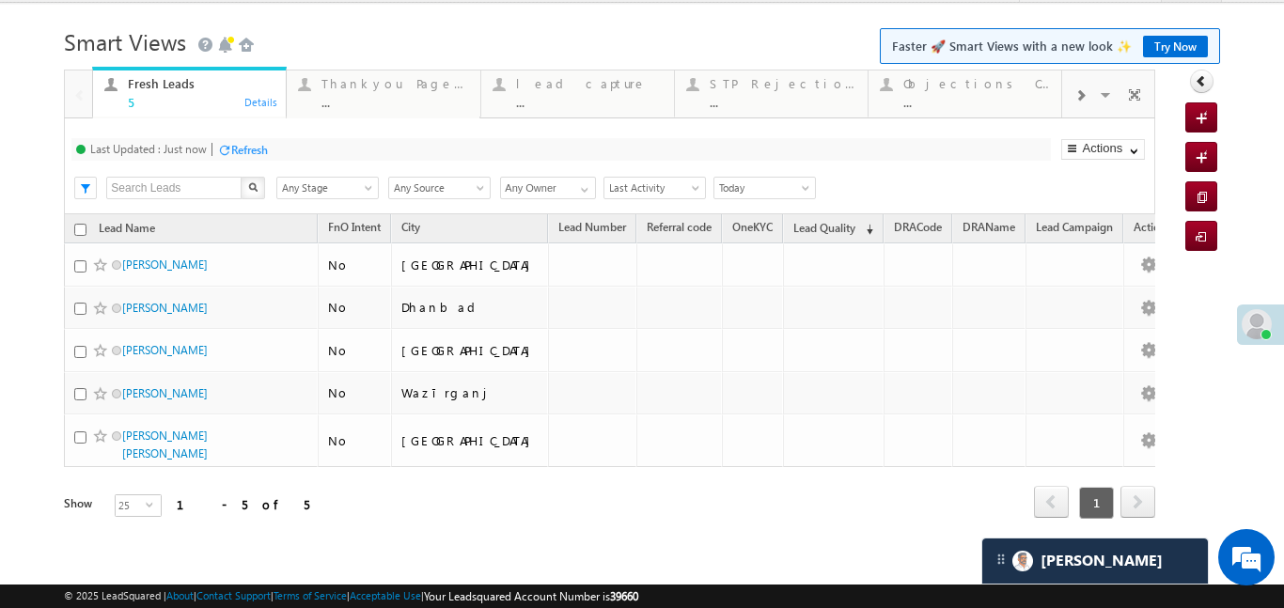
click at [1080, 102] on span at bounding box center [1080, 95] width 11 height 15
click at [956, 97] on div "..." at bounding box center [976, 102] width 147 height 14
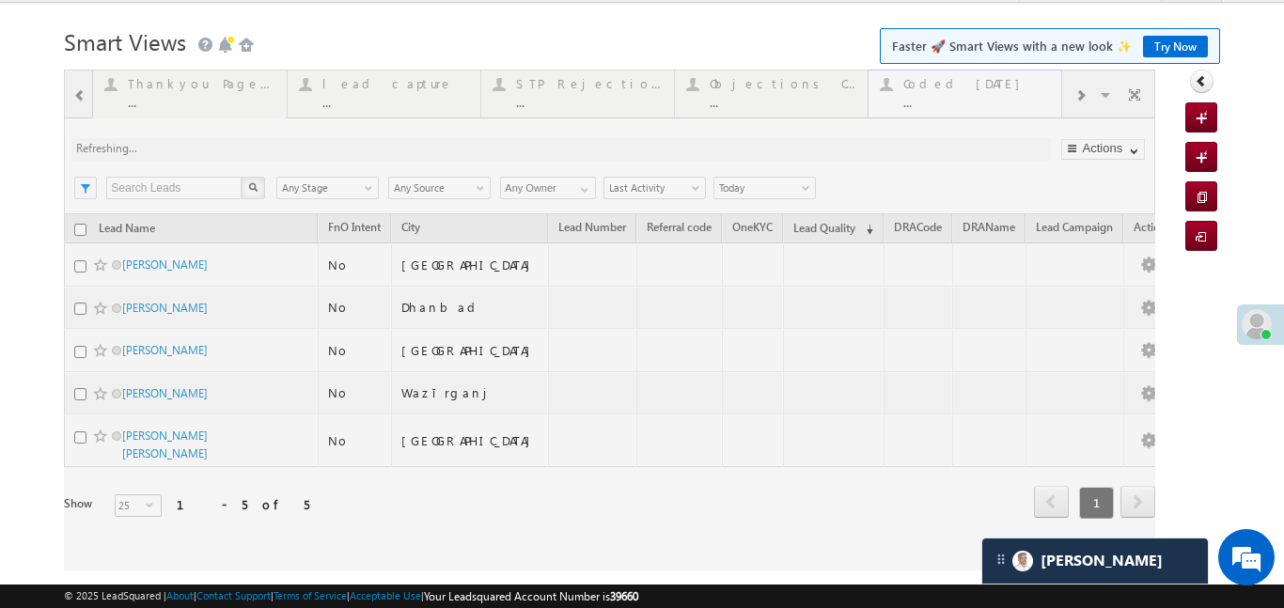
click at [956, 97] on div at bounding box center [610, 320] width 1092 height 501
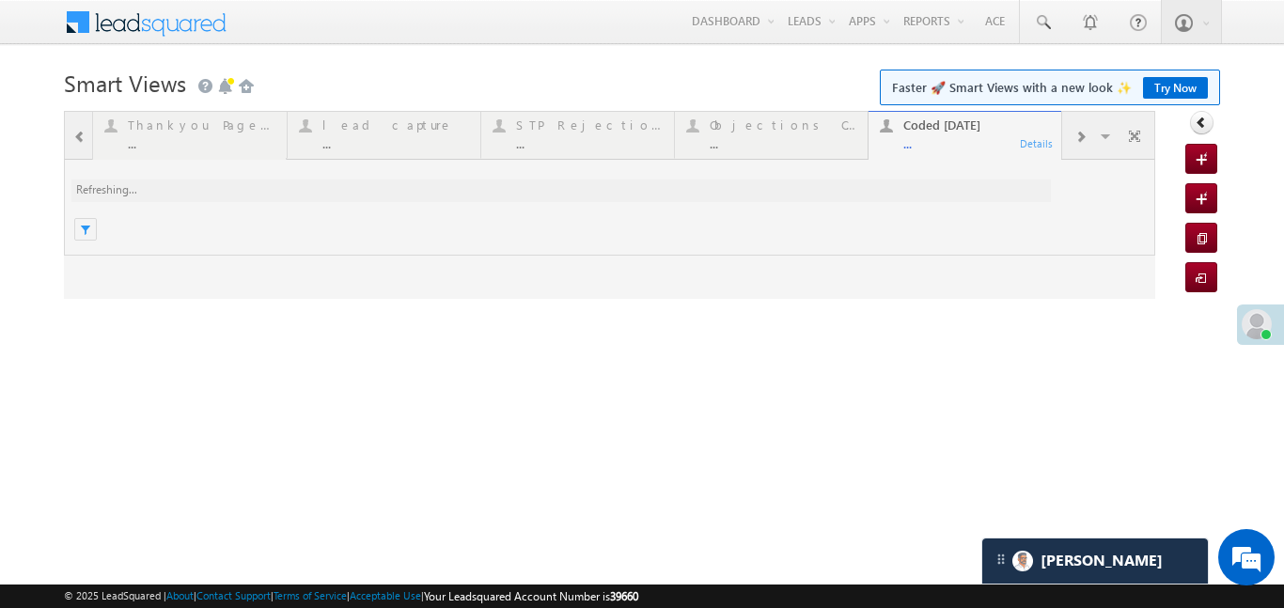
scroll to position [0, 0]
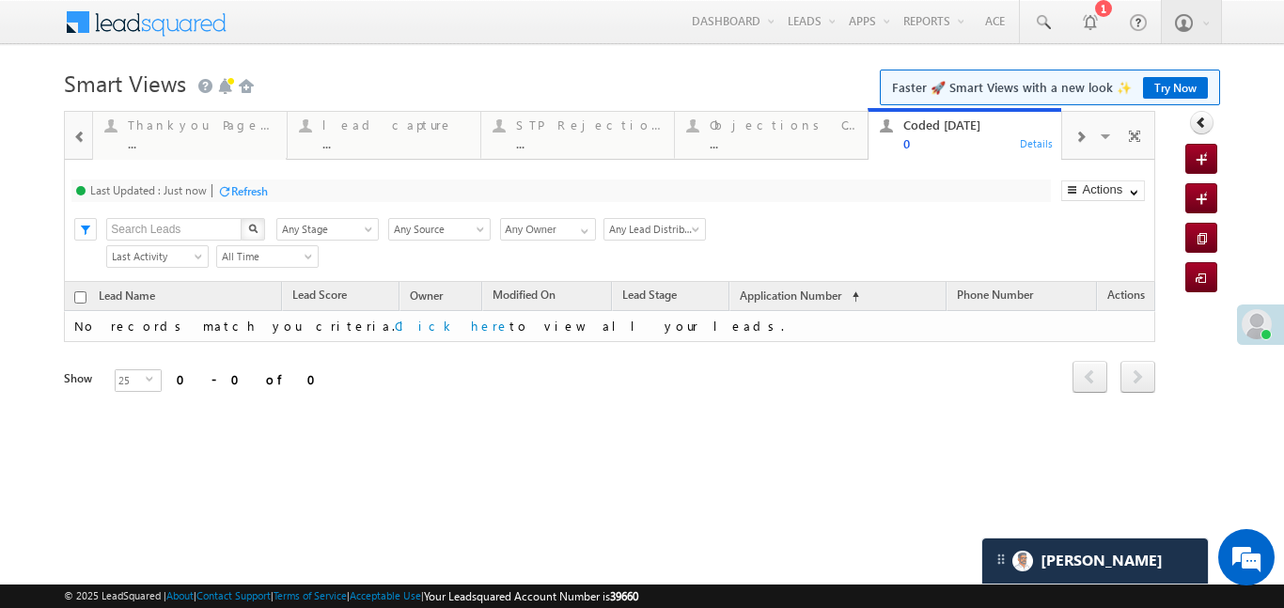
click at [68, 140] on div at bounding box center [80, 136] width 24 height 42
click at [68, 140] on div at bounding box center [78, 134] width 27 height 45
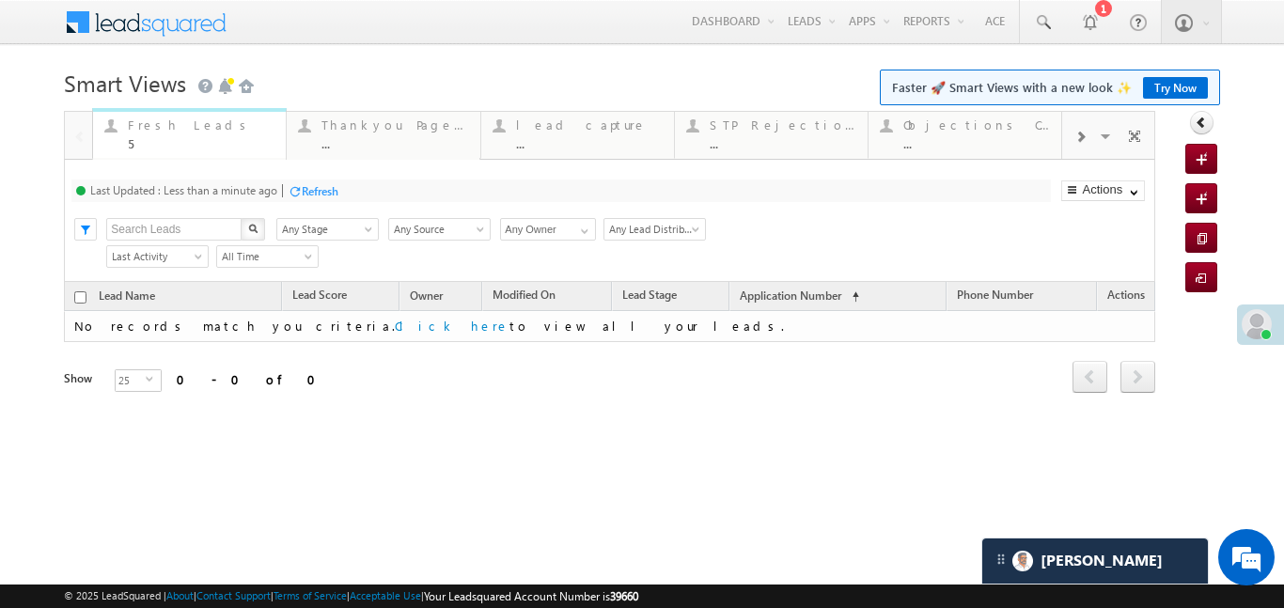
click at [111, 131] on div at bounding box center [111, 126] width 24 height 24
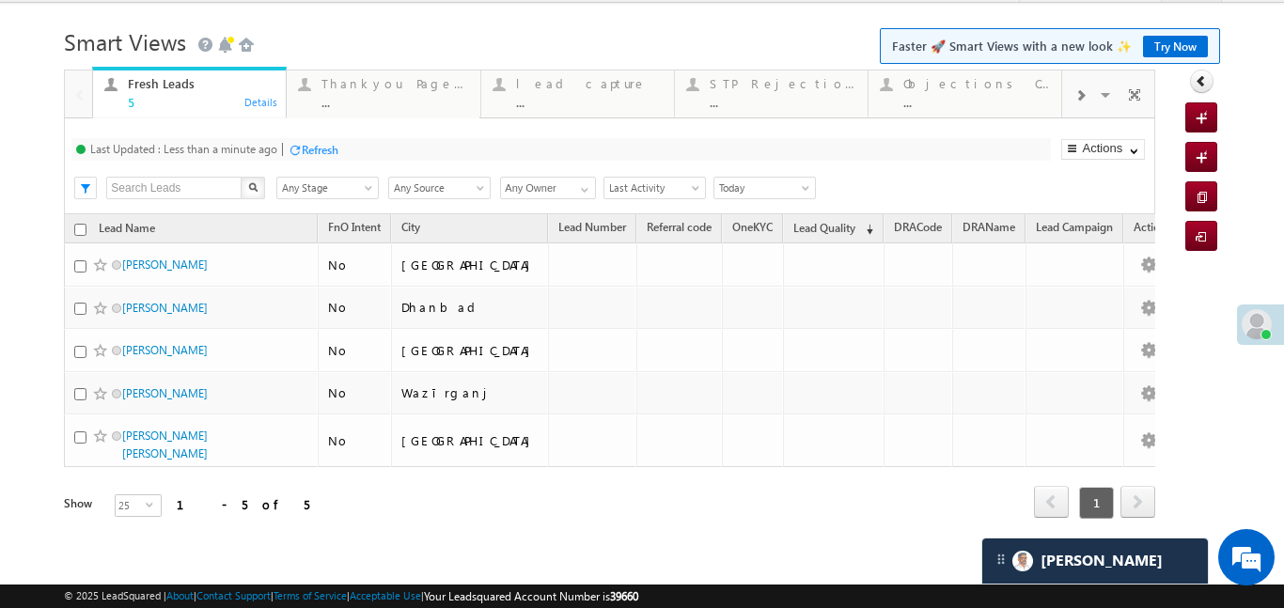
click at [111, 131] on div "Last Updated : Less than a minute ago Refresh Refreshing... Search X Lead Stage…" at bounding box center [609, 166] width 1091 height 96
